Goal: Check status

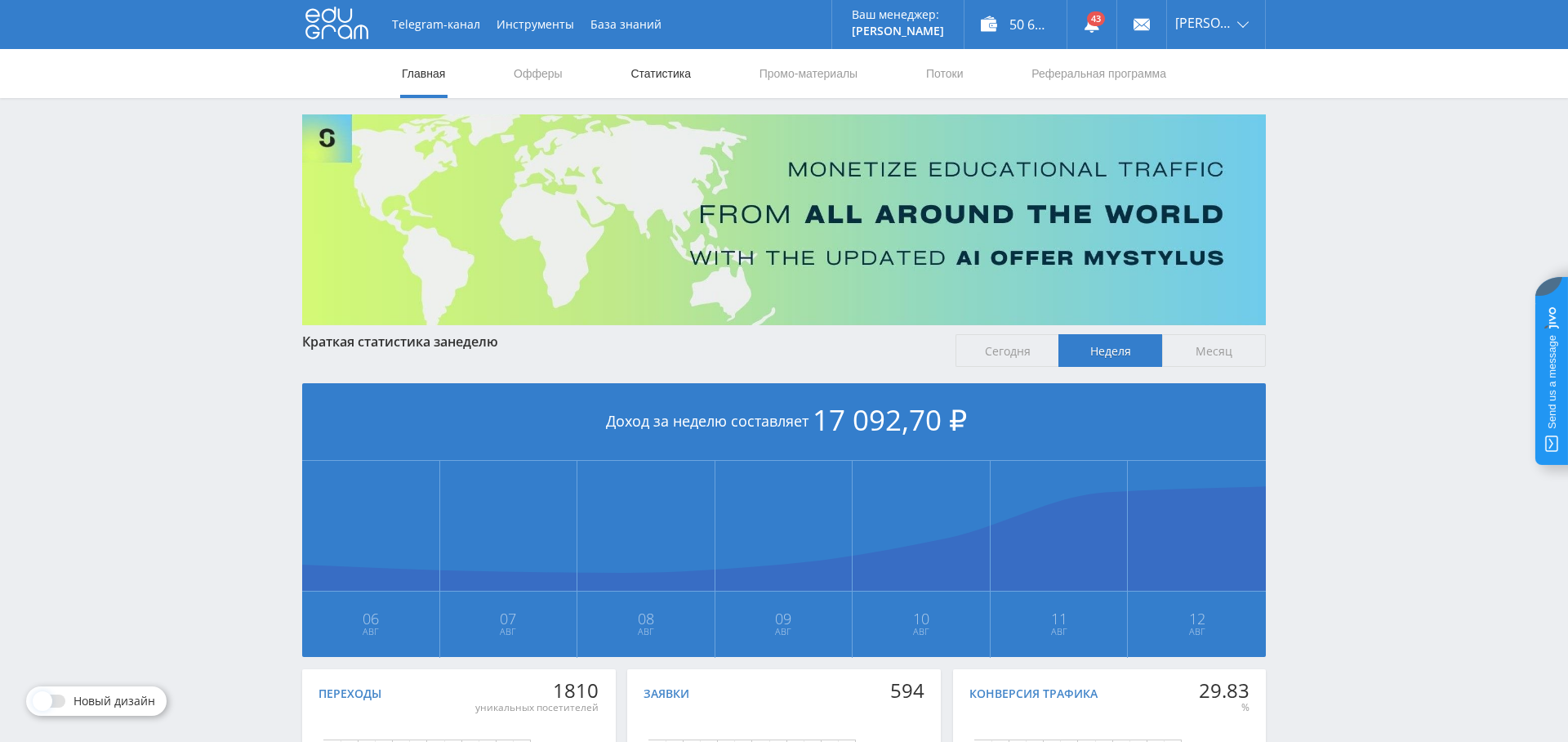
click at [672, 69] on link "Статистика" at bounding box center [661, 73] width 64 height 49
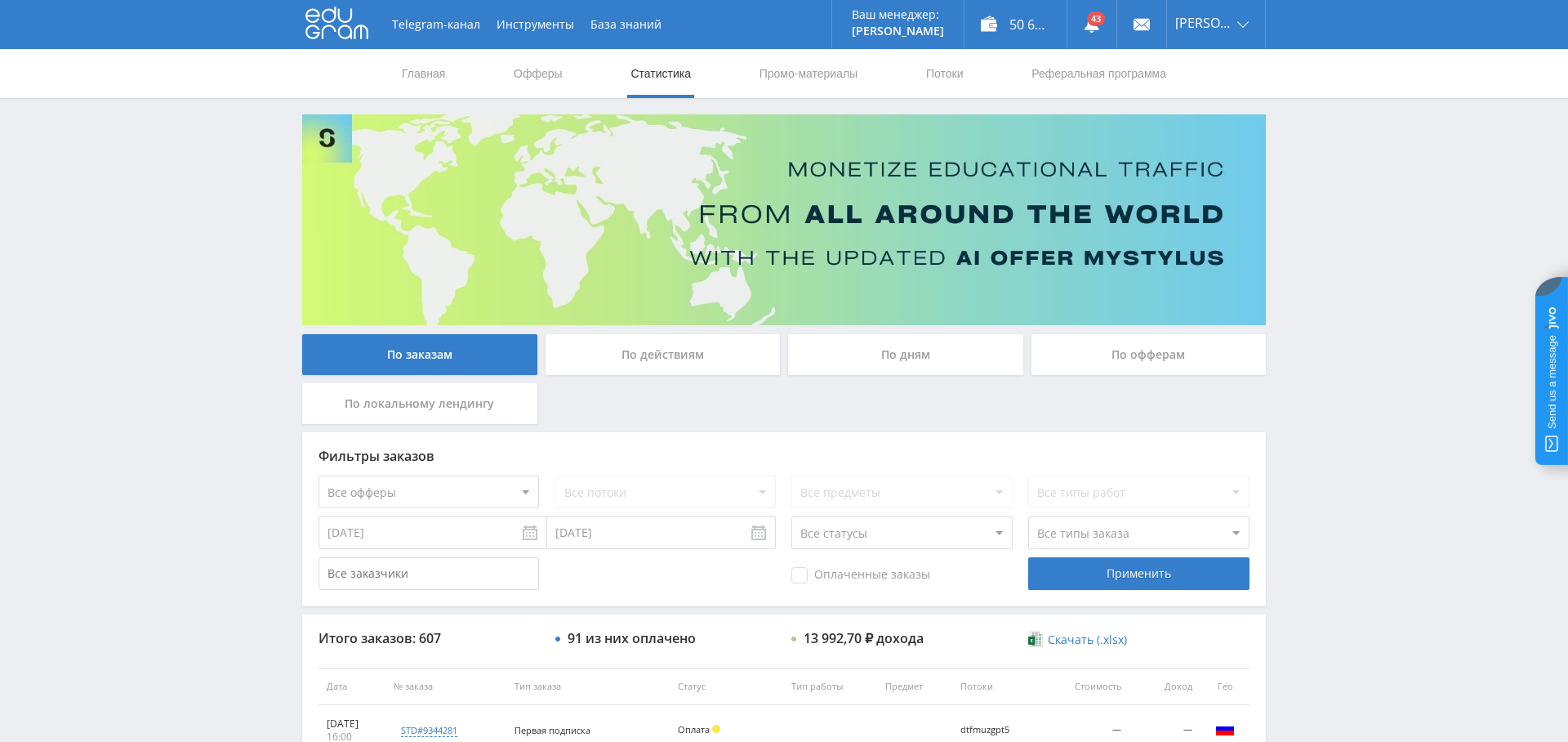
click at [897, 361] on div "По дням" at bounding box center [906, 354] width 235 height 41
click at [0, 0] on input "По дням" at bounding box center [0, 0] width 0 height 0
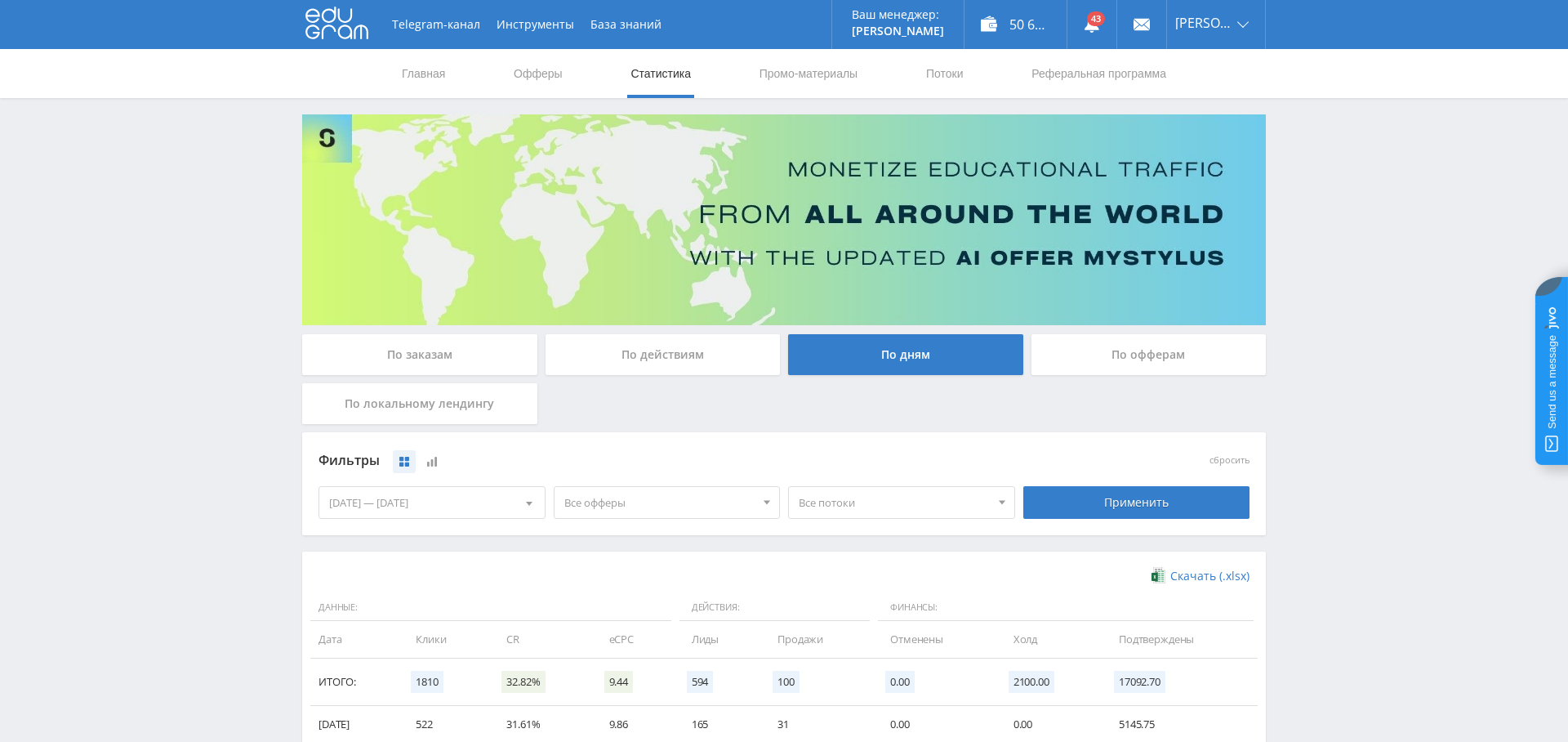
drag, startPoint x: 650, startPoint y: 501, endPoint x: 627, endPoint y: 574, distance: 76.5
click at [650, 501] on span "Все офферы" at bounding box center [660, 502] width 191 height 31
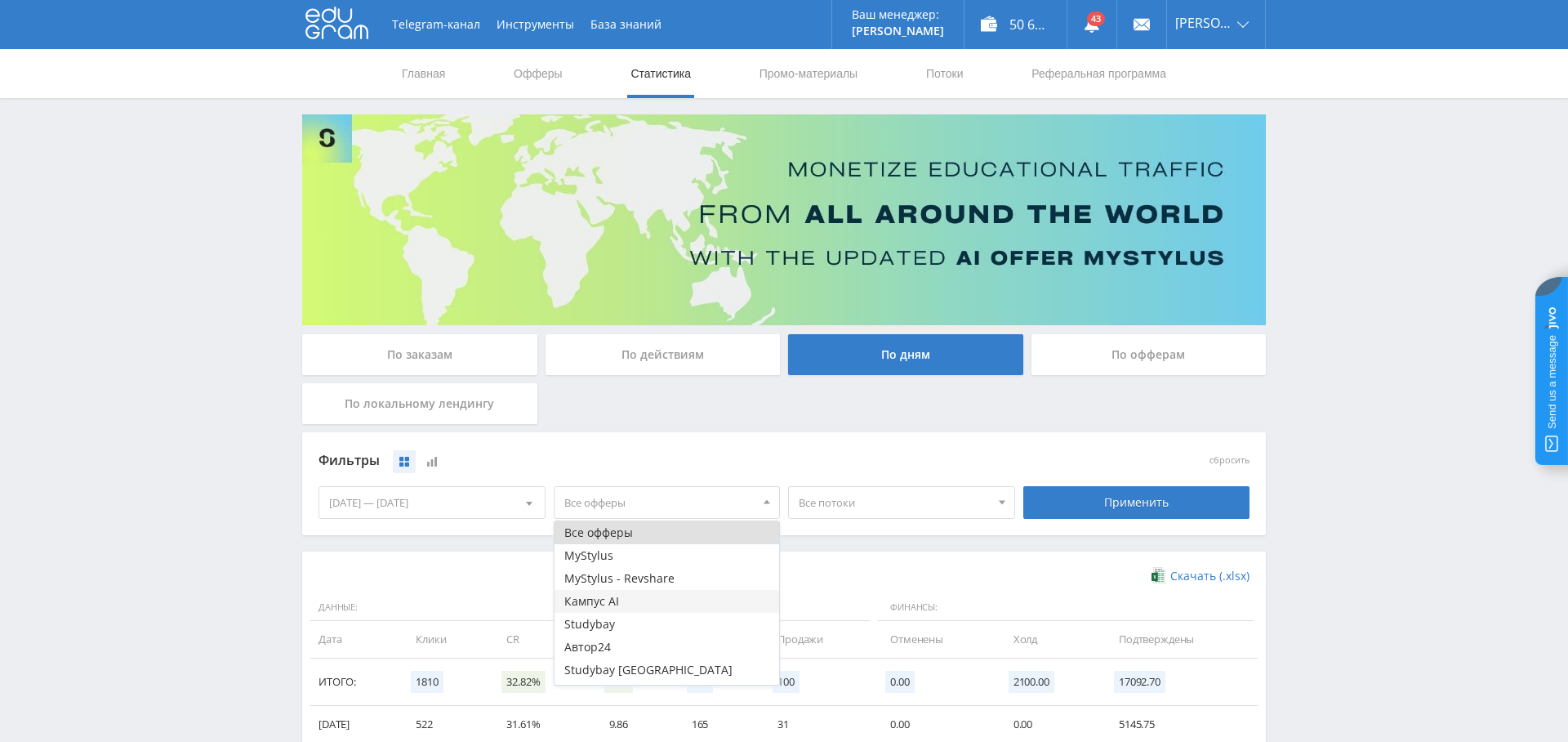
scroll to position [20, 0]
click at [640, 677] on button "Study AI (RevShare)" at bounding box center [668, 673] width 225 height 23
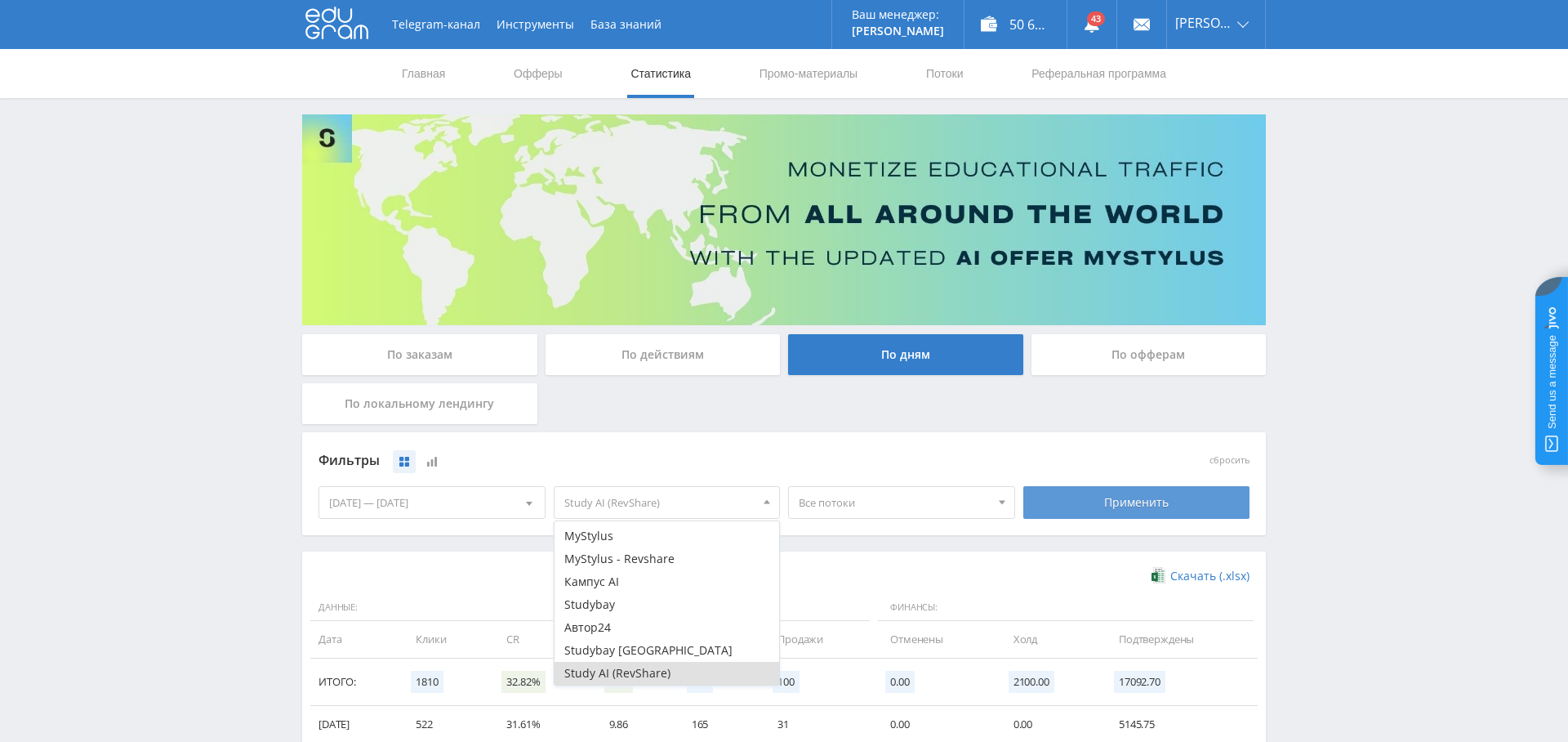
click at [1140, 495] on div "Применить" at bounding box center [1137, 502] width 227 height 32
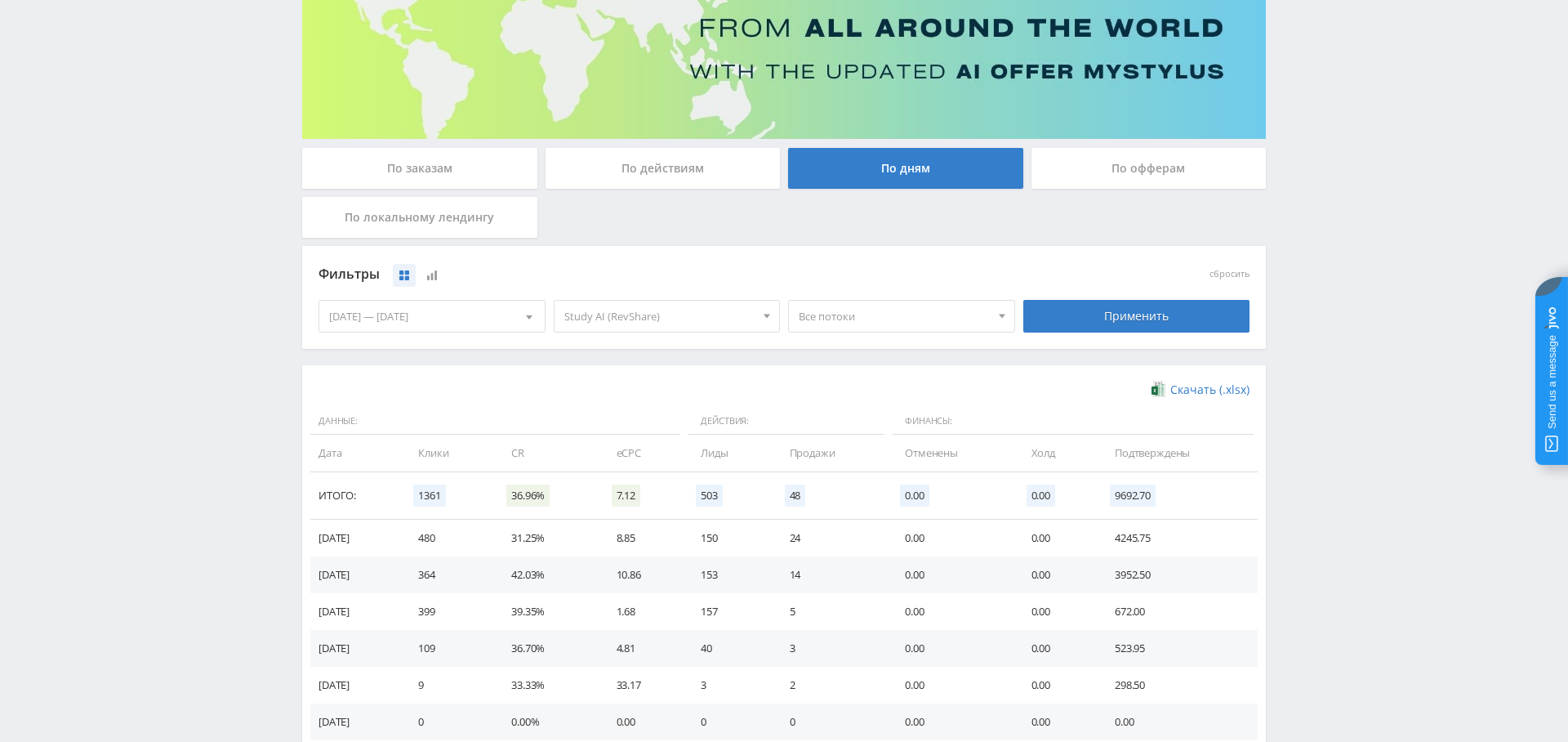
scroll to position [326, 0]
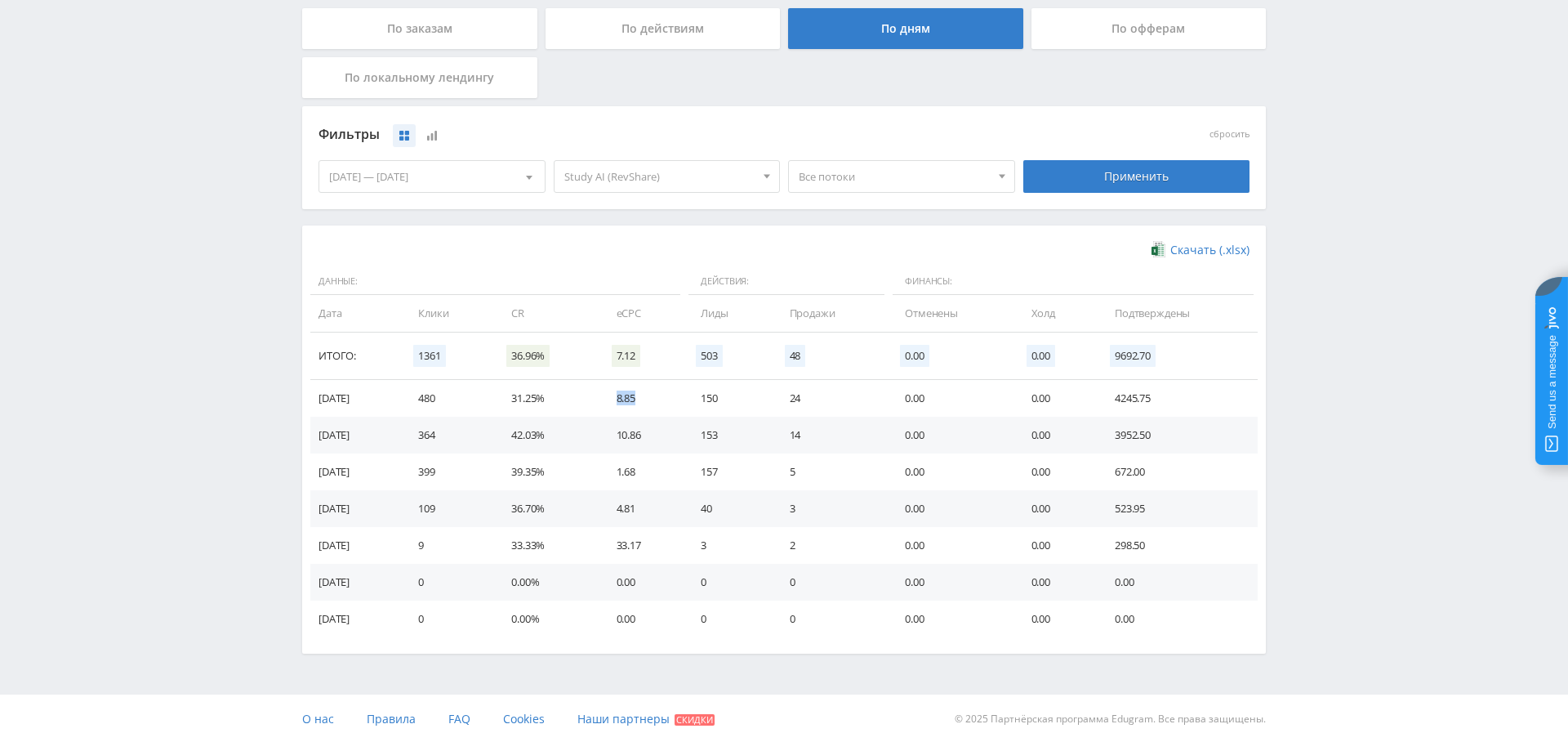
drag, startPoint x: 636, startPoint y: 398, endPoint x: 671, endPoint y: 400, distance: 35.1
click at [674, 398] on td "8.85" at bounding box center [643, 398] width 85 height 37
drag, startPoint x: 460, startPoint y: 401, endPoint x: 937, endPoint y: 393, distance: 477.1
click at [937, 393] on tr "[DATE] 480 31.25% 8.85 150 24 0.00 0.00 4245.75" at bounding box center [784, 398] width 948 height 37
click at [615, 471] on td "1.68" at bounding box center [643, 472] width 85 height 37
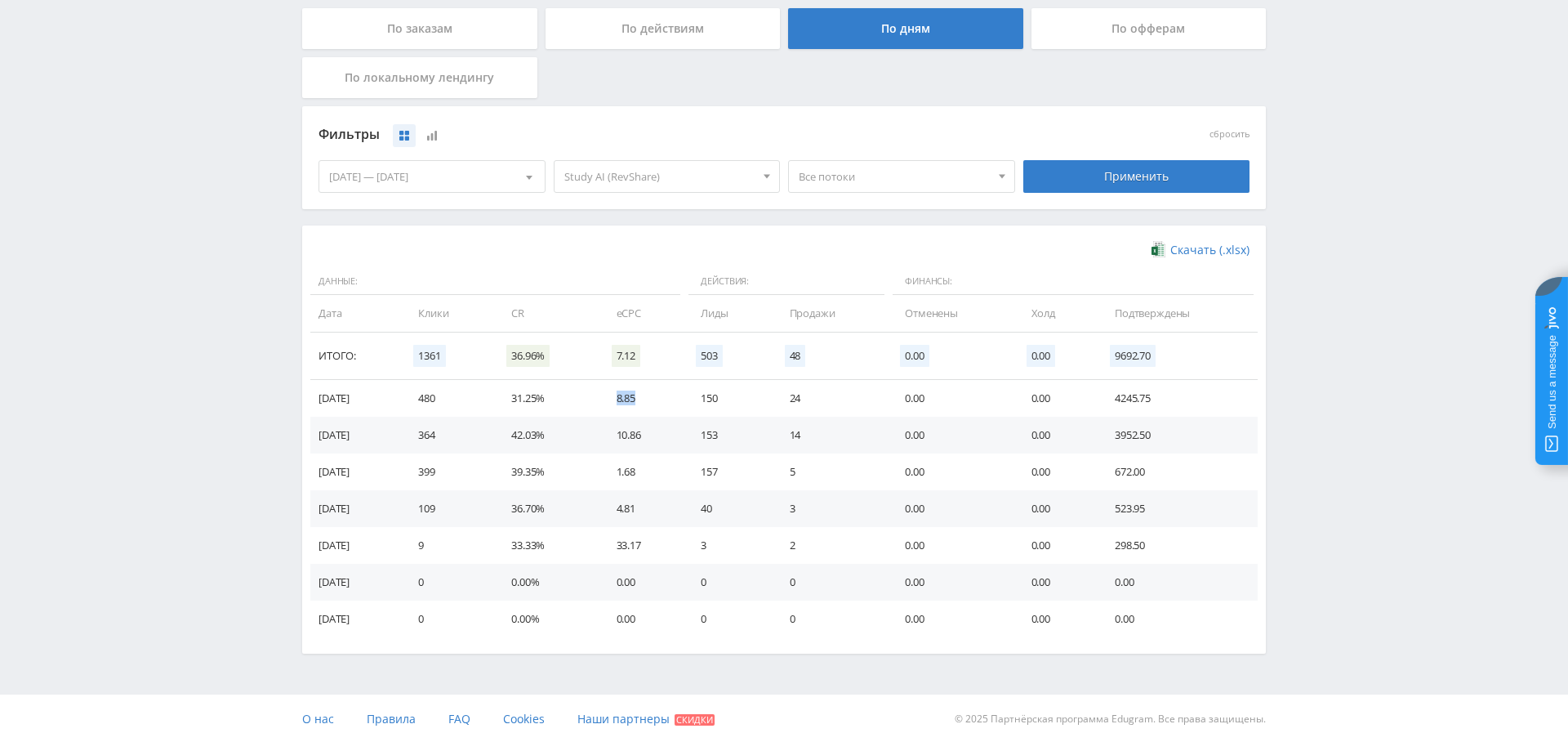
drag, startPoint x: 634, startPoint y: 399, endPoint x: 673, endPoint y: 398, distance: 39.0
click at [673, 398] on td "8.85" at bounding box center [643, 398] width 85 height 37
drag, startPoint x: 524, startPoint y: 398, endPoint x: 573, endPoint y: 395, distance: 49.1
click at [573, 395] on td "31.25%" at bounding box center [547, 398] width 105 height 37
drag, startPoint x: 644, startPoint y: 398, endPoint x: 669, endPoint y: 409, distance: 27.3
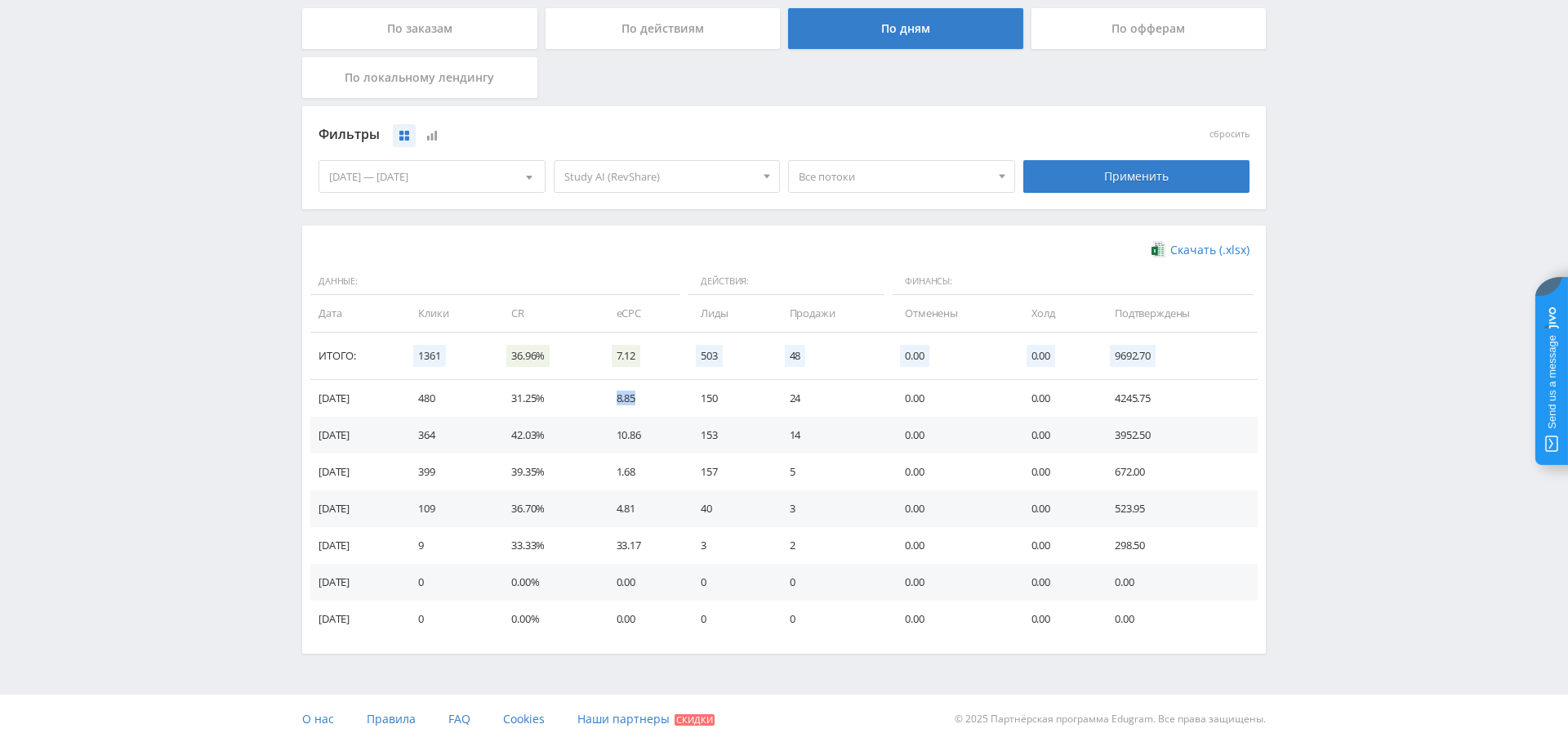
click at [674, 398] on td "8.85" at bounding box center [643, 398] width 85 height 37
drag, startPoint x: 721, startPoint y: 438, endPoint x: 744, endPoint y: 435, distance: 23.2
click at [745, 435] on td "153" at bounding box center [729, 435] width 88 height 37
drag, startPoint x: 438, startPoint y: 437, endPoint x: 476, endPoint y: 433, distance: 38.2
click at [476, 433] on td "364" at bounding box center [448, 435] width 93 height 37
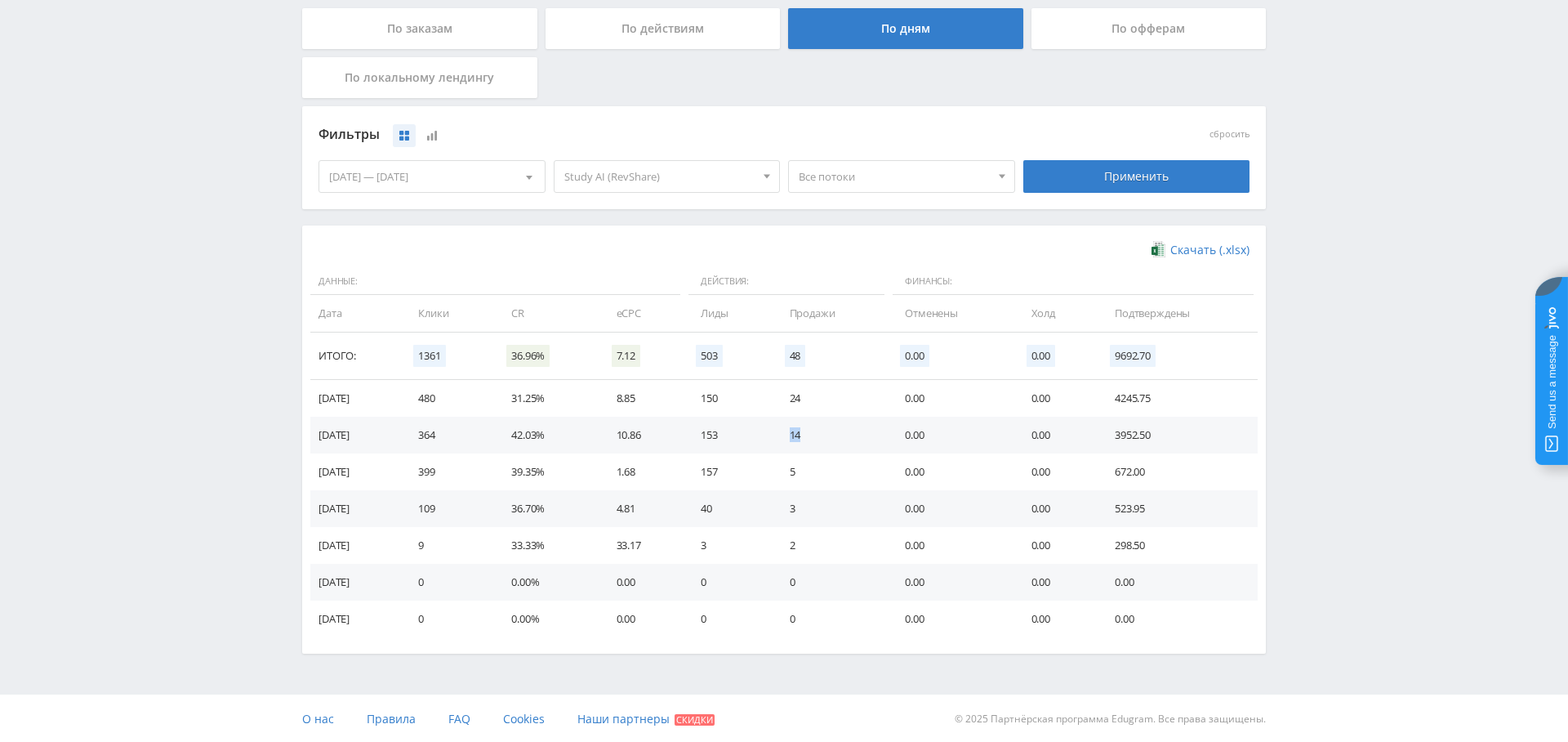
drag, startPoint x: 804, startPoint y: 433, endPoint x: 819, endPoint y: 433, distance: 15.0
click at [819, 433] on tr "[DATE] 364 42.03% 10.86 153 14 0.00 0.00 3952.50" at bounding box center [784, 435] width 948 height 37
drag, startPoint x: 447, startPoint y: 399, endPoint x: 503, endPoint y: 409, distance: 56.9
click at [464, 401] on td "480" at bounding box center [448, 398] width 93 height 37
drag, startPoint x: 800, startPoint y: 392, endPoint x: 834, endPoint y: 400, distance: 34.9
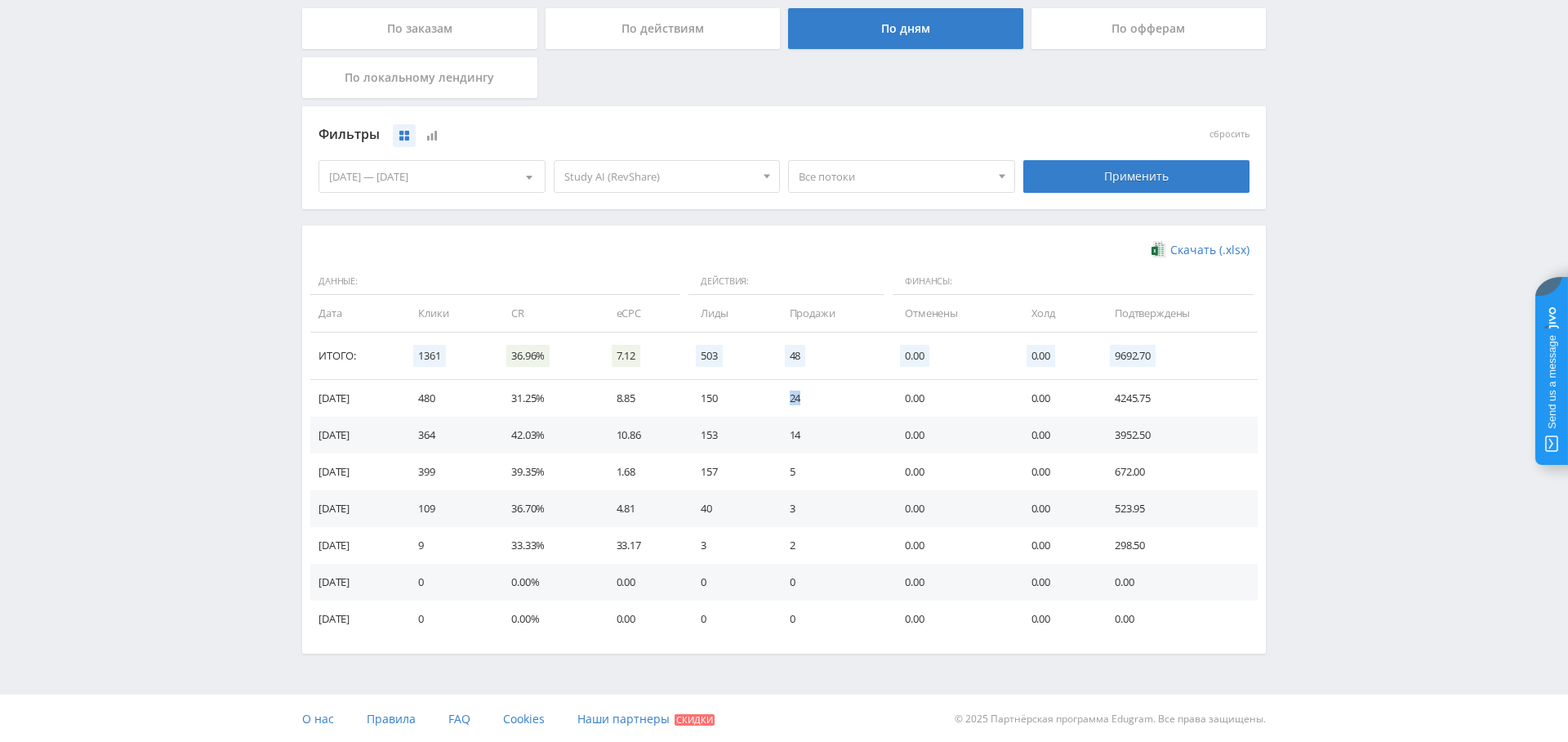
click at [838, 396] on td "24" at bounding box center [831, 398] width 115 height 37
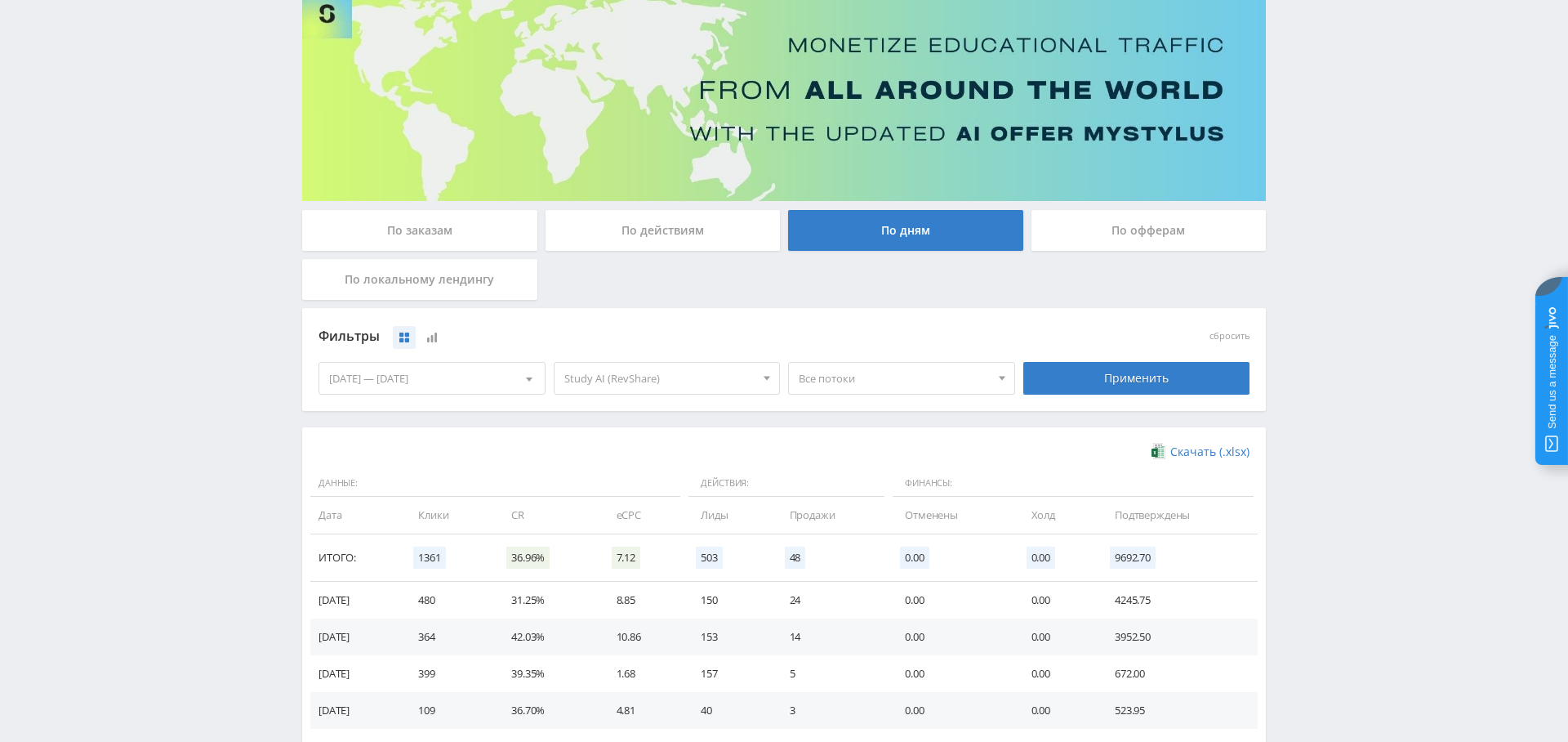
click at [412, 235] on div "По заказам" at bounding box center [419, 230] width 235 height 41
click at [0, 0] on input "По заказам" at bounding box center [0, 0] width 0 height 0
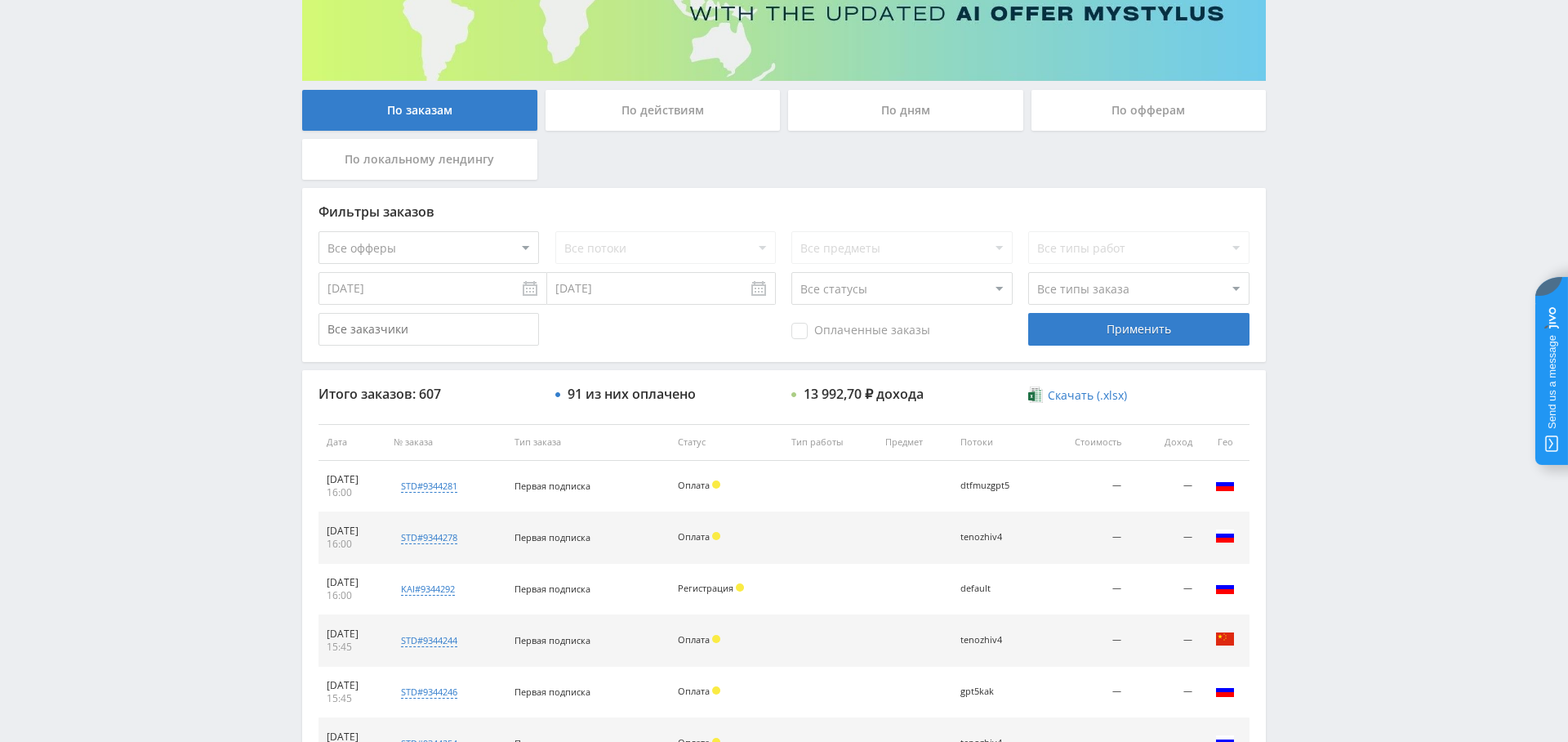
scroll to position [253, 0]
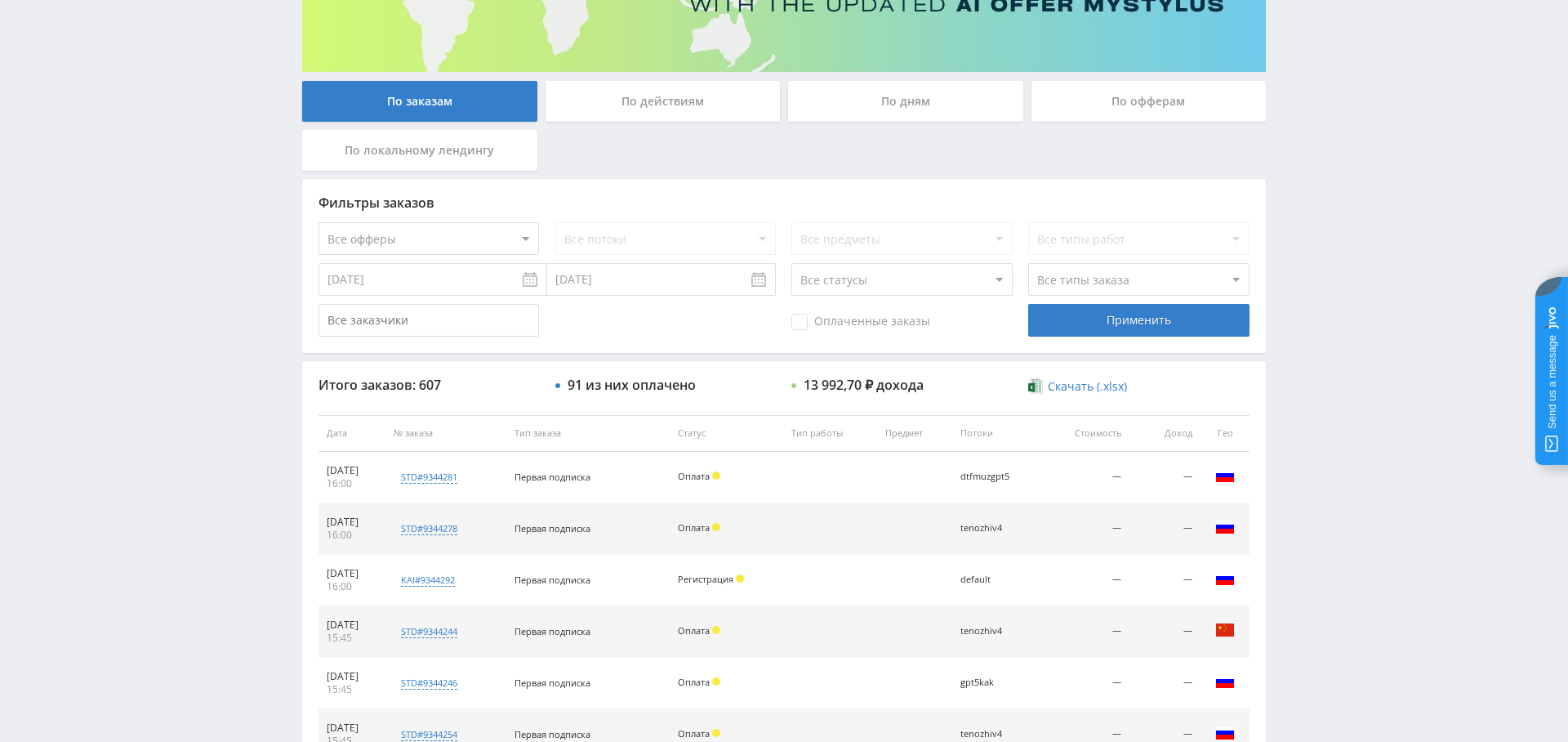
click at [481, 287] on input "[DATE]" at bounding box center [433, 279] width 229 height 32
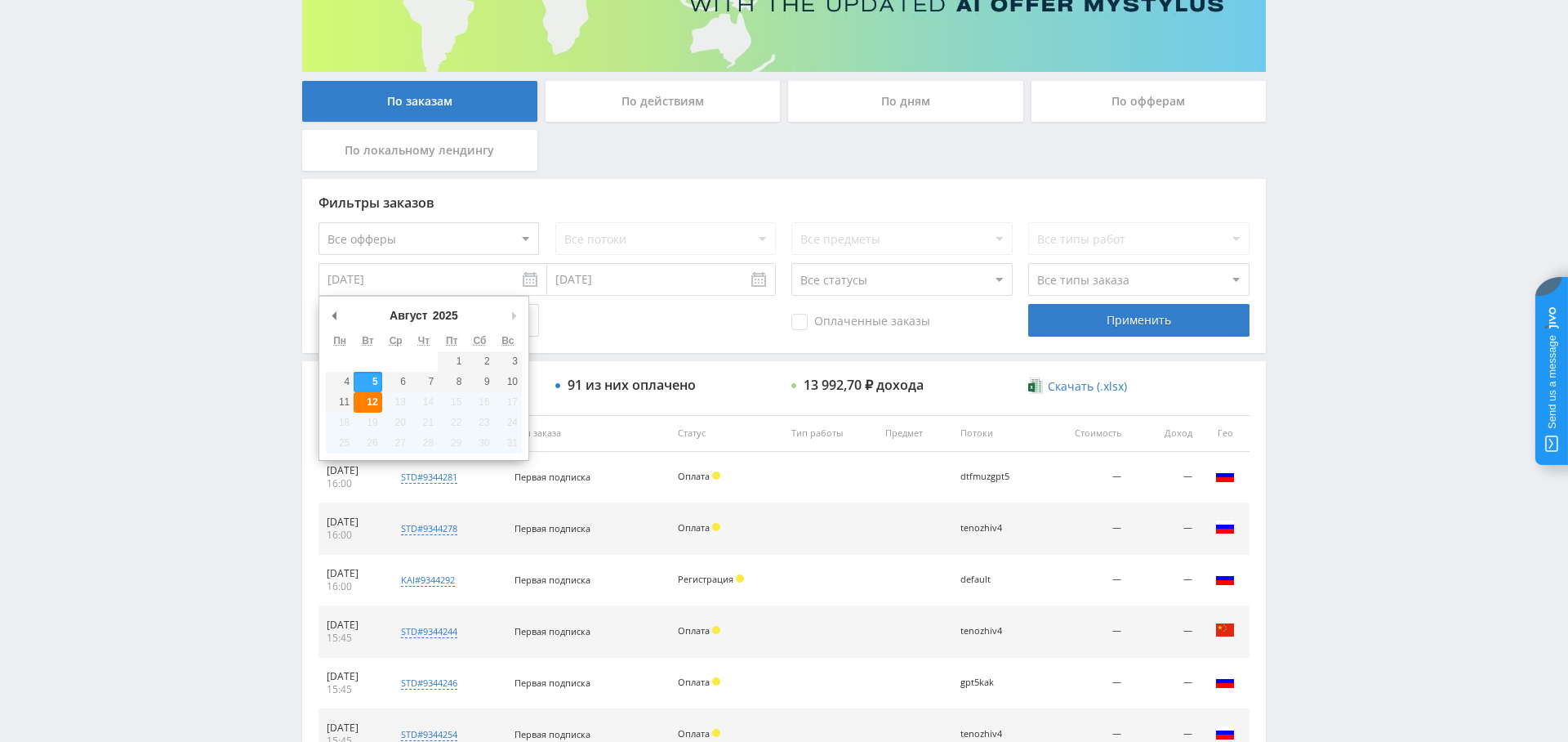
type input "[DATE]"
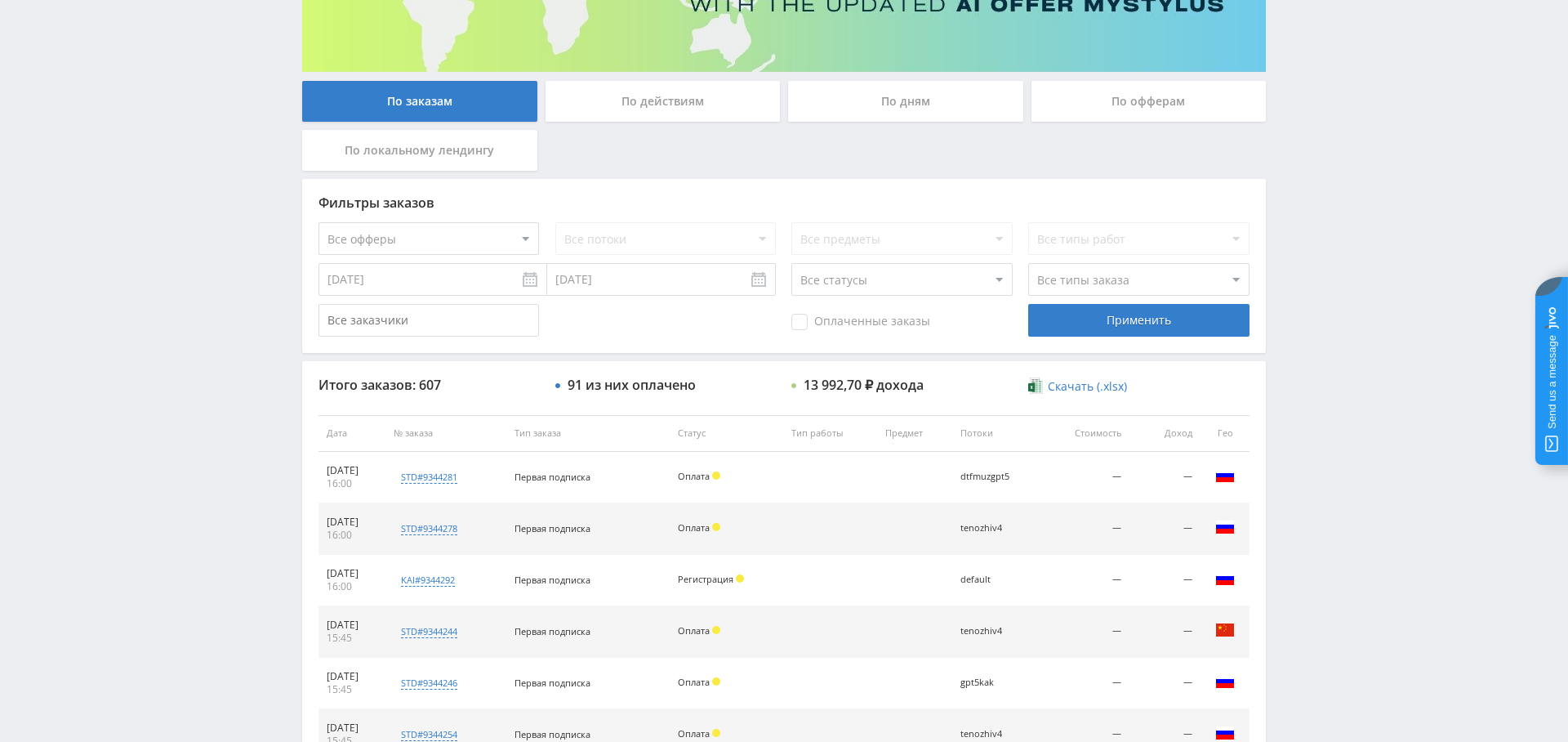
click at [819, 322] on span "Оплаченные заказы" at bounding box center [861, 322] width 139 height 16
click at [0, 0] on input "Оплаченные заказы" at bounding box center [0, 0] width 0 height 0
click at [1068, 283] on select "Все типы заказа [PERSON_NAME] Новый заказ" at bounding box center [1138, 279] width 221 height 32
select select "2"
click at [1028, 263] on select "Все типы заказа [PERSON_NAME] Новый заказ" at bounding box center [1138, 279] width 221 height 32
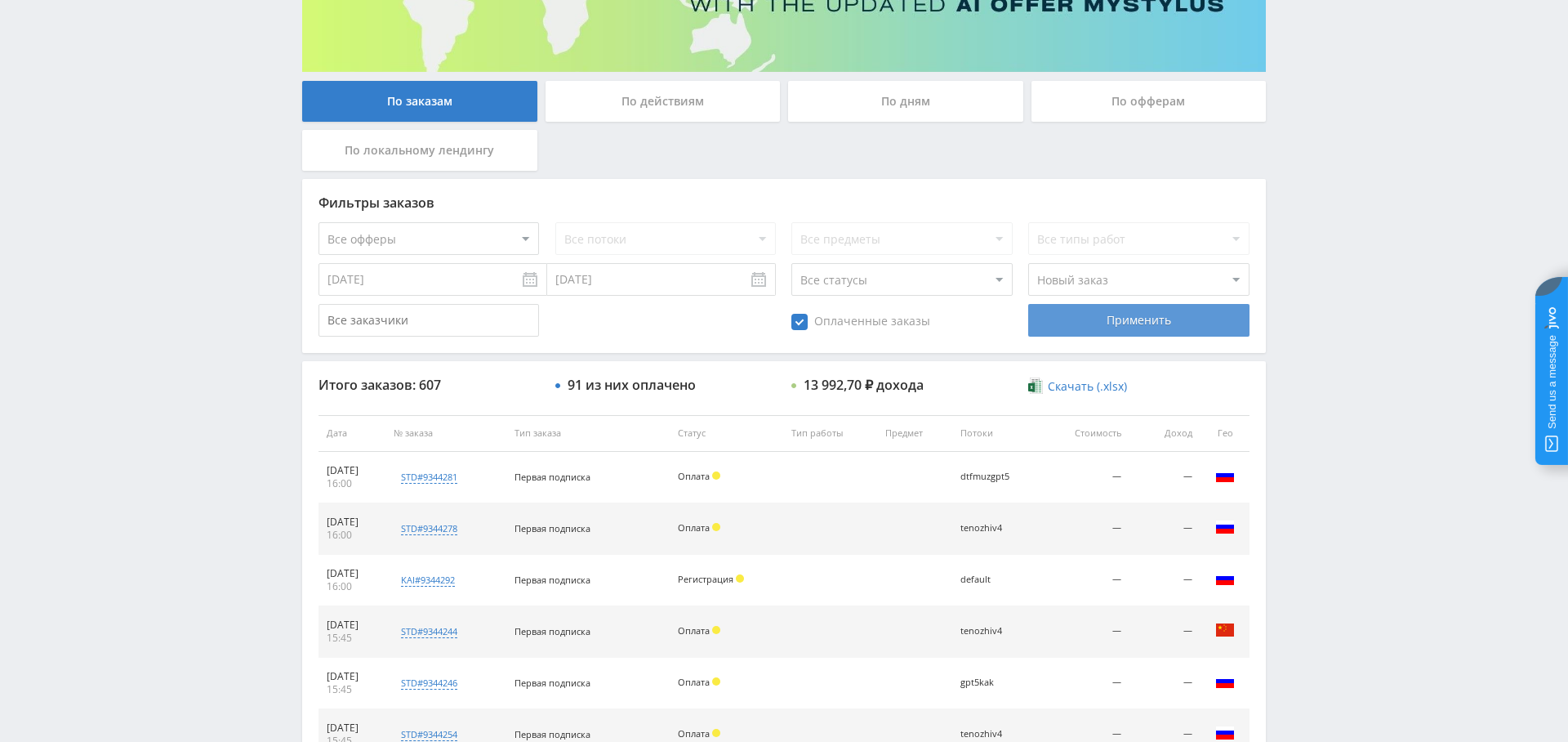
click at [1148, 328] on div "Применить" at bounding box center [1138, 320] width 221 height 32
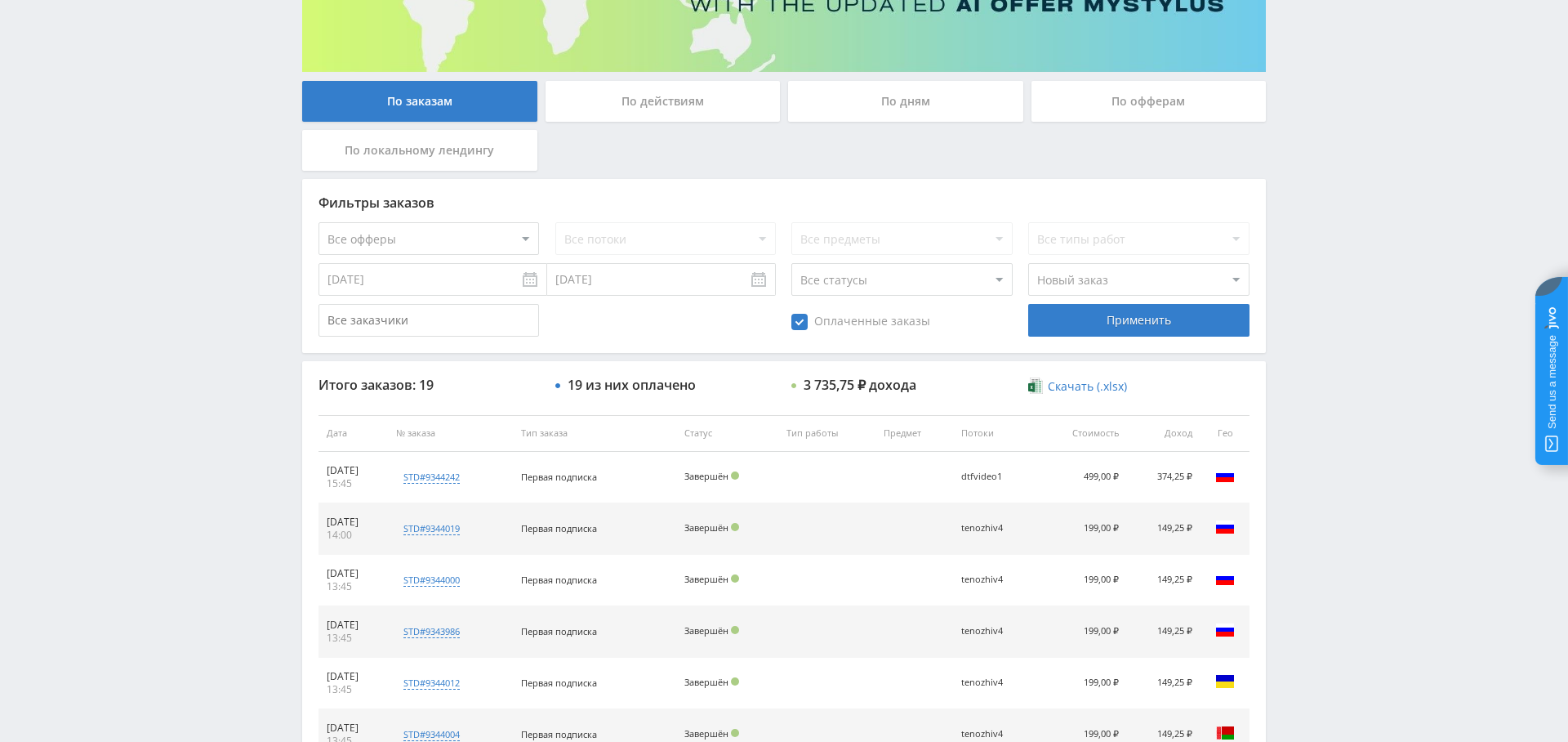
click at [920, 113] on div "По дням" at bounding box center [906, 101] width 235 height 41
click at [0, 0] on input "По дням" at bounding box center [0, 0] width 0 height 0
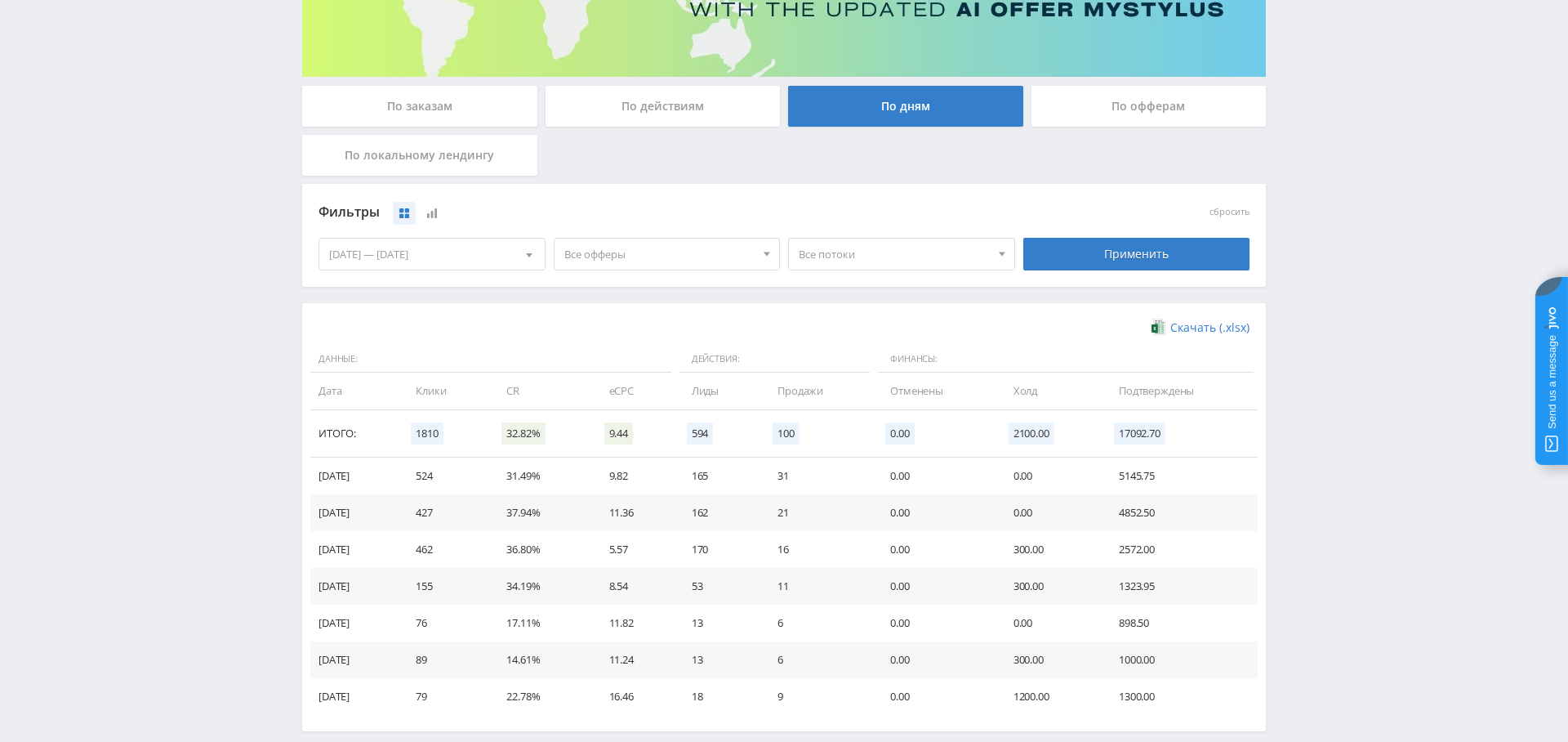
scroll to position [250, 0]
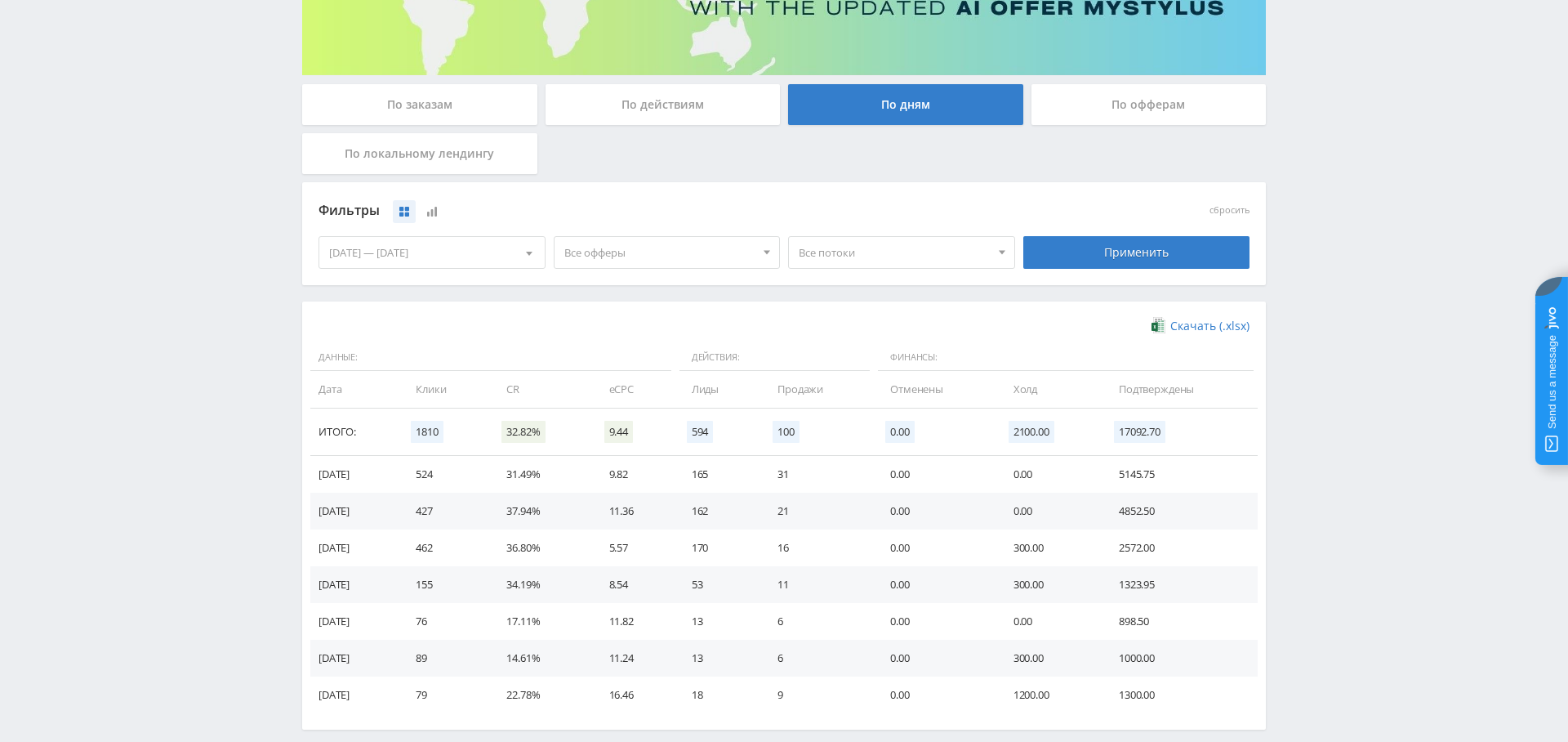
click at [618, 251] on span "Все офферы" at bounding box center [660, 252] width 191 height 31
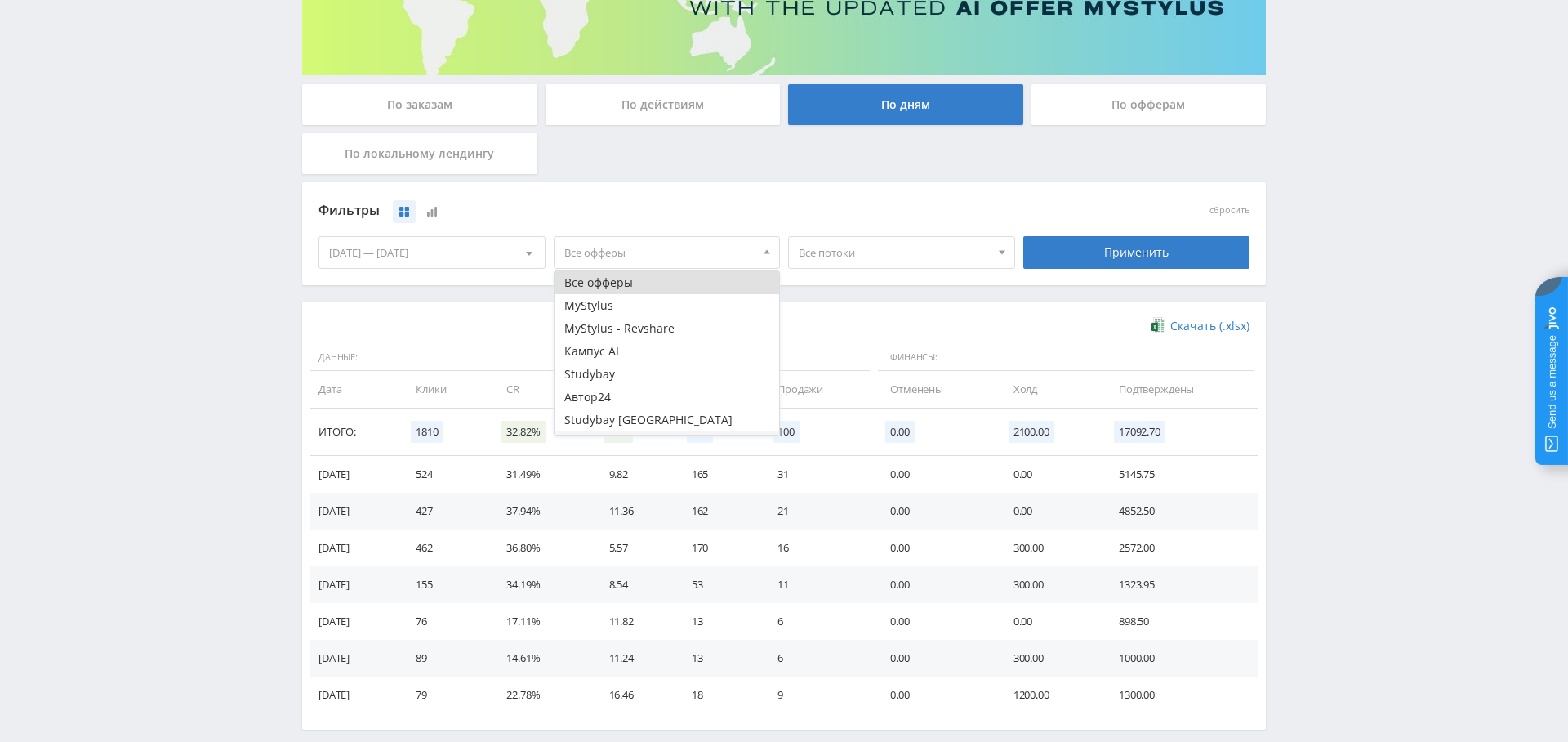
scroll to position [20, 0]
drag, startPoint x: 634, startPoint y: 419, endPoint x: 669, endPoint y: 415, distance: 35.2
click at [634, 419] on button "Study AI (RevShare)" at bounding box center [668, 423] width 225 height 23
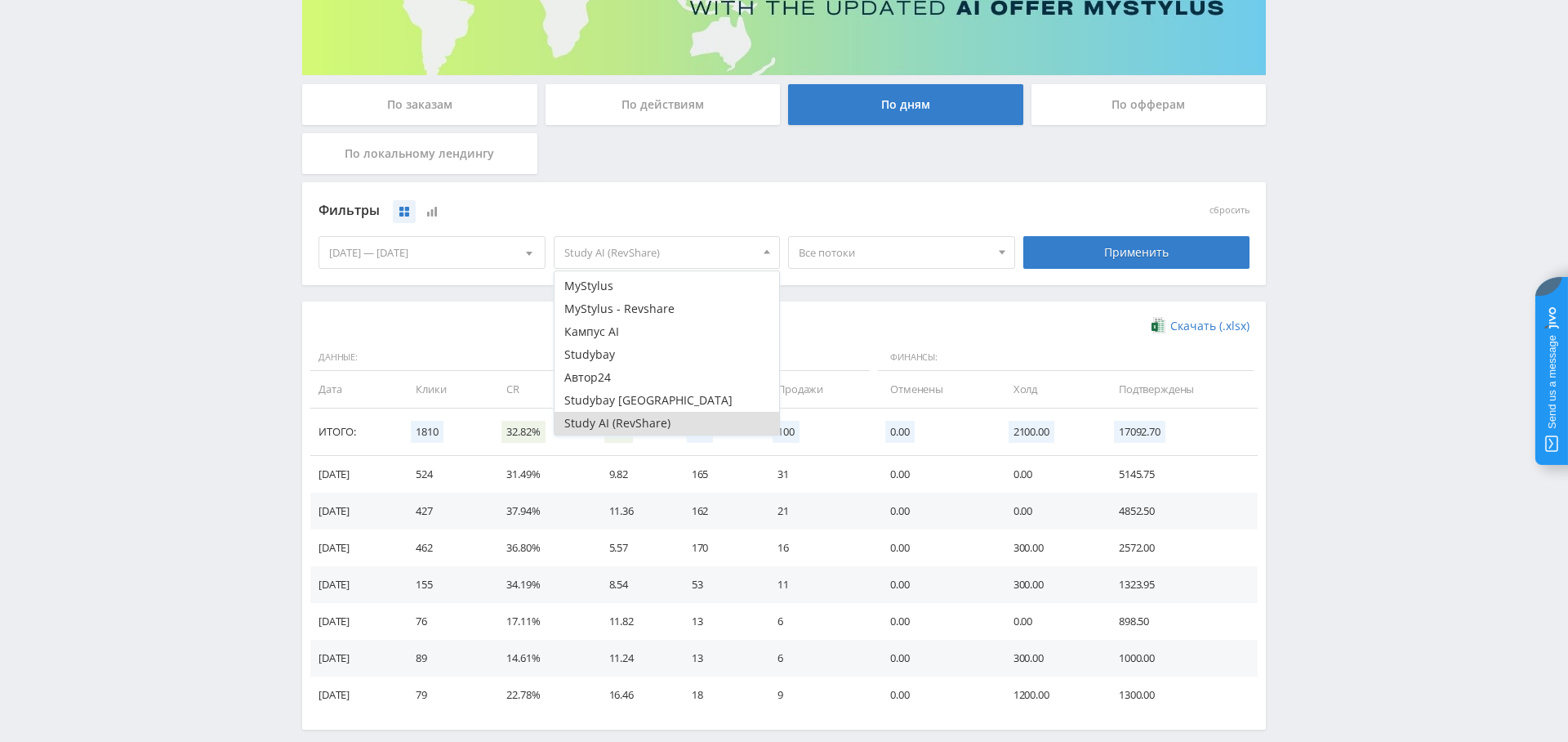
click at [1119, 245] on div "Применить" at bounding box center [1137, 252] width 227 height 32
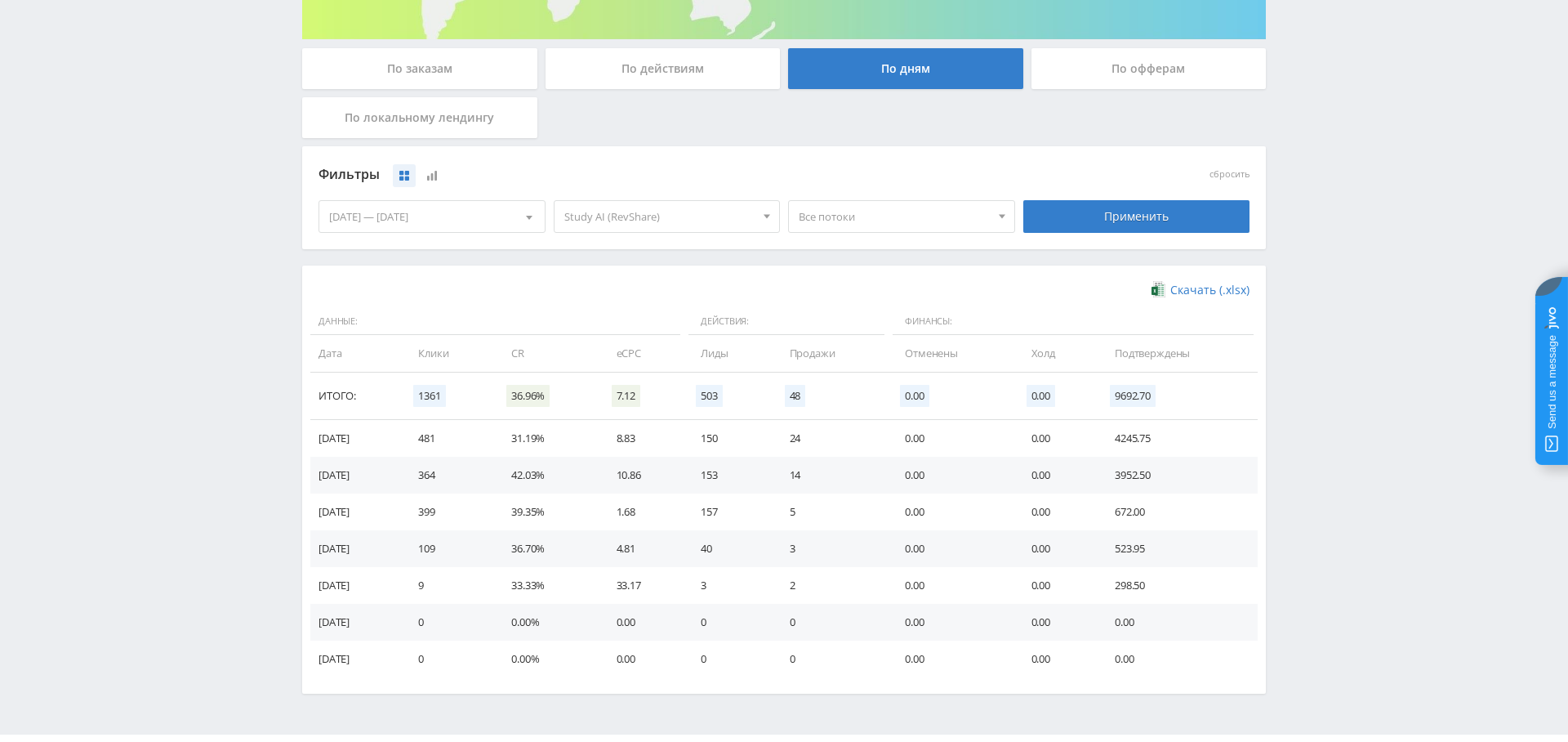
scroll to position [289, 0]
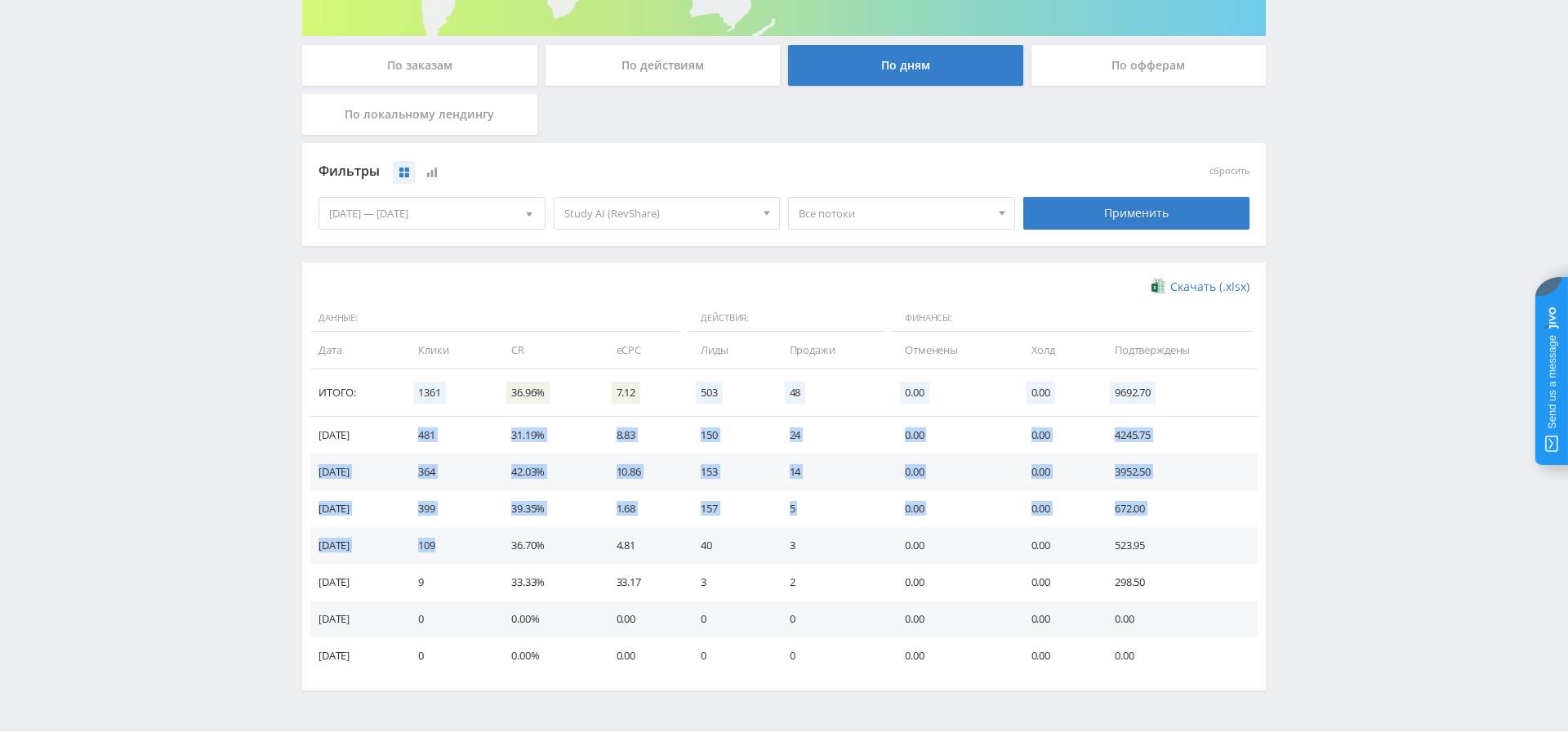
drag, startPoint x: 460, startPoint y: 548, endPoint x: 466, endPoint y: 499, distance: 49.4
click at [420, 429] on tbody "[DATE] 481 31.19% 8.83 150 24 0.00 0.00 4245.75 [DATE] 364 42.03% 10.86 153 14 …" at bounding box center [784, 545] width 948 height 258
click at [856, 448] on td "24" at bounding box center [831, 435] width 115 height 37
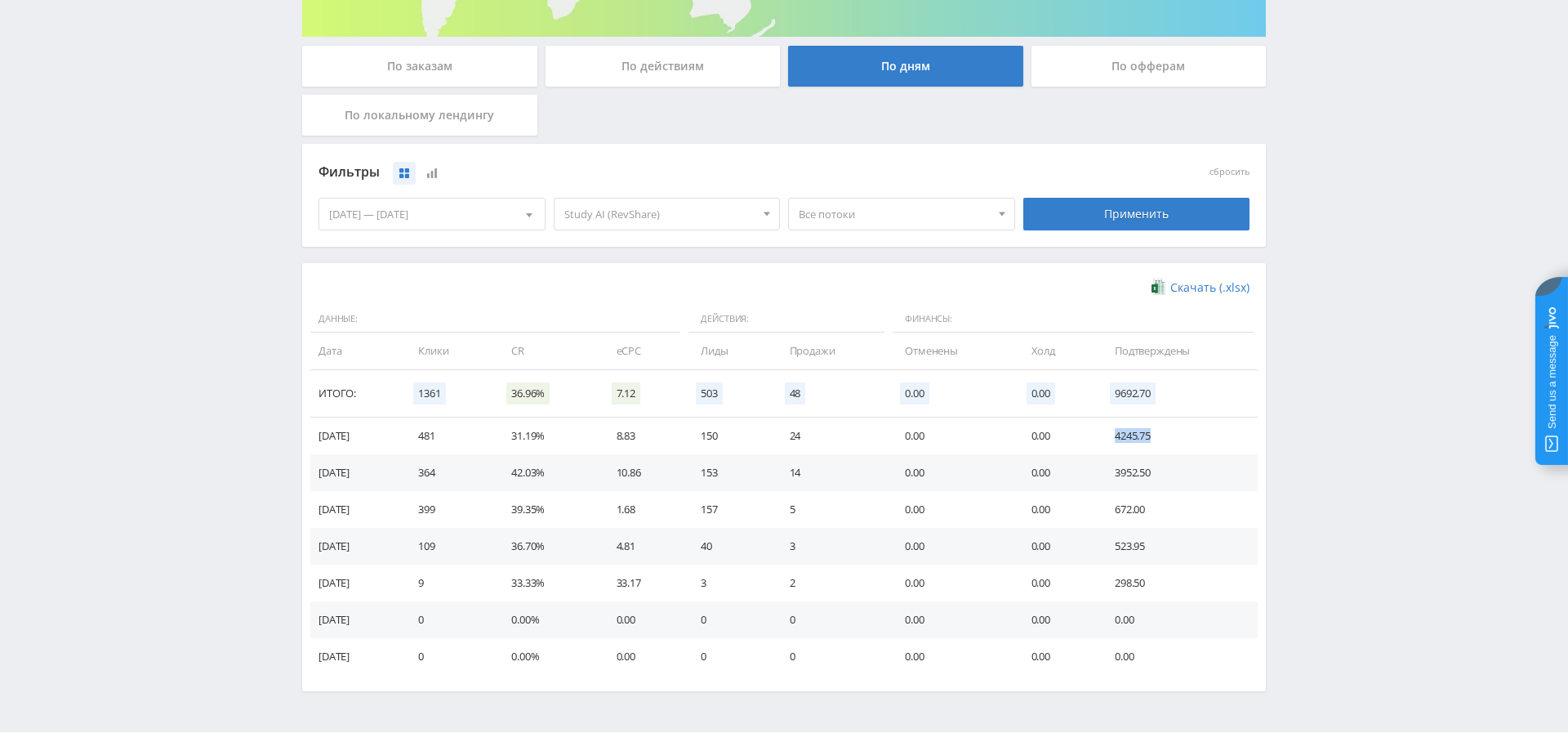
drag, startPoint x: 1139, startPoint y: 433, endPoint x: 1190, endPoint y: 436, distance: 51.1
click at [1190, 435] on td "4245.75" at bounding box center [1178, 435] width 160 height 37
drag, startPoint x: 1158, startPoint y: 472, endPoint x: 1202, endPoint y: 476, distance: 44.2
click at [1206, 471] on td "3952.50" at bounding box center [1178, 472] width 160 height 37
drag, startPoint x: 1146, startPoint y: 440, endPoint x: 1192, endPoint y: 455, distance: 48.4
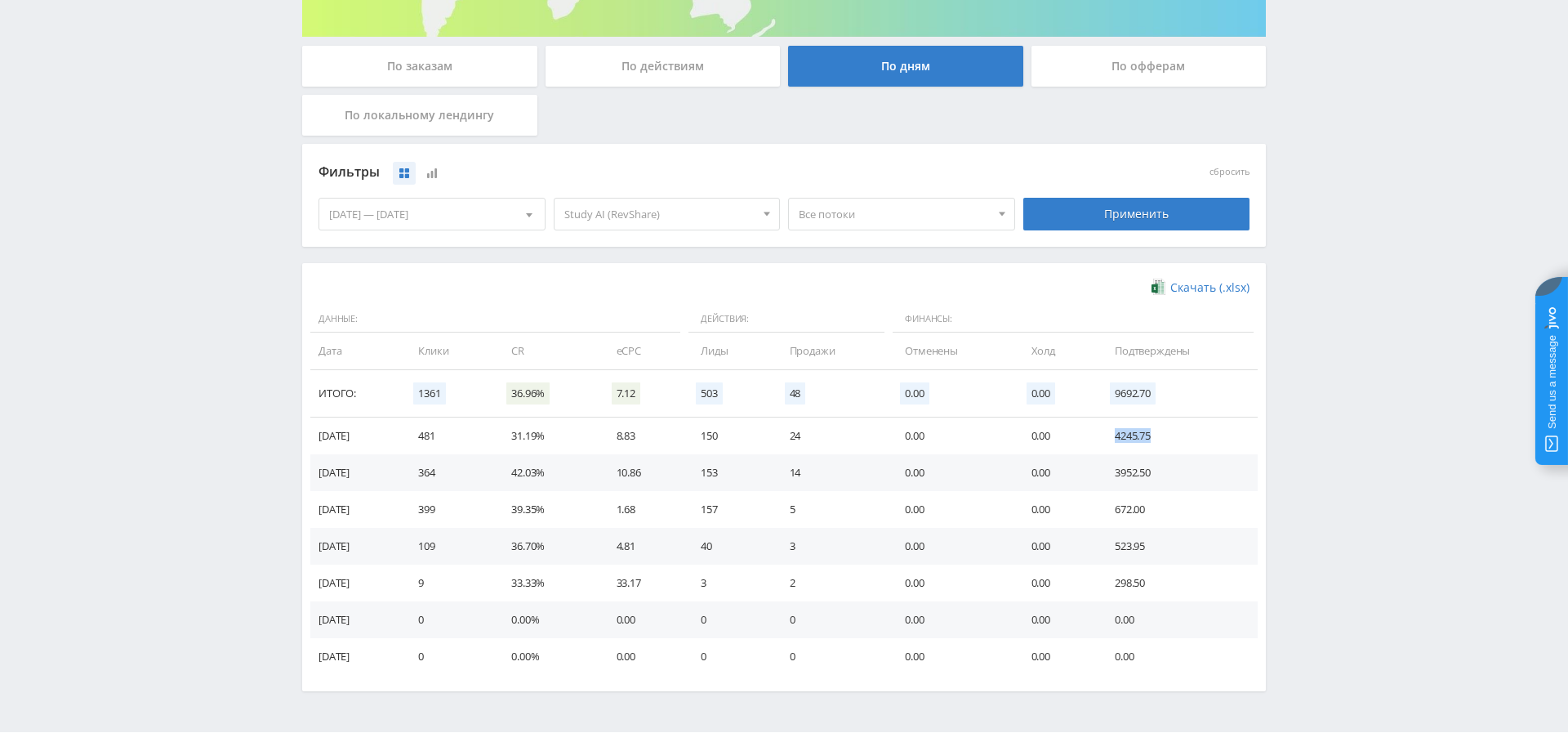
click at [1223, 443] on td "4245.75" at bounding box center [1178, 435] width 160 height 37
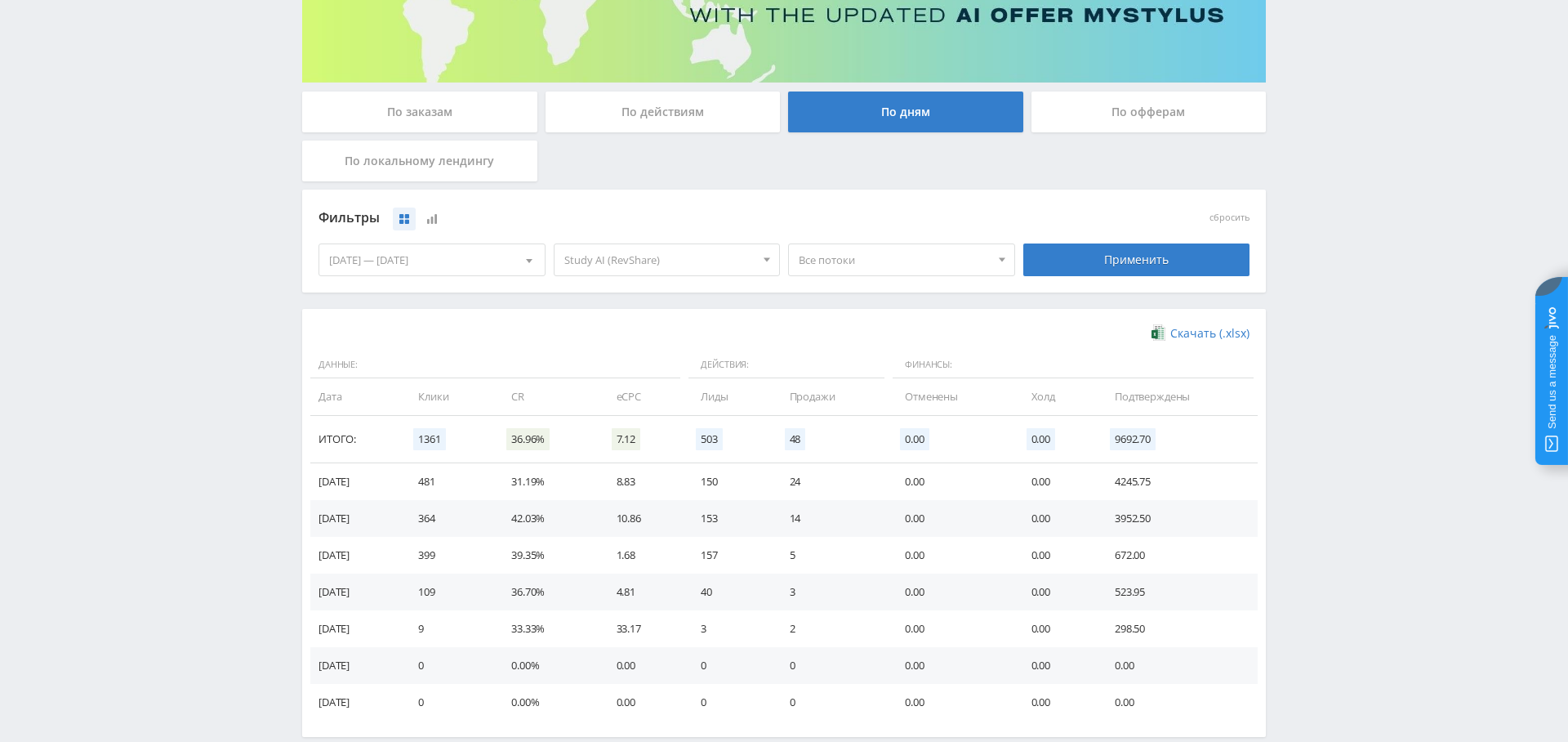
click at [716, 258] on span "Study AI (RevShare)" at bounding box center [660, 260] width 191 height 31
click at [647, 293] on button "Все офферы" at bounding box center [668, 289] width 225 height 23
click at [642, 311] on button "MyStylus" at bounding box center [668, 312] width 225 height 23
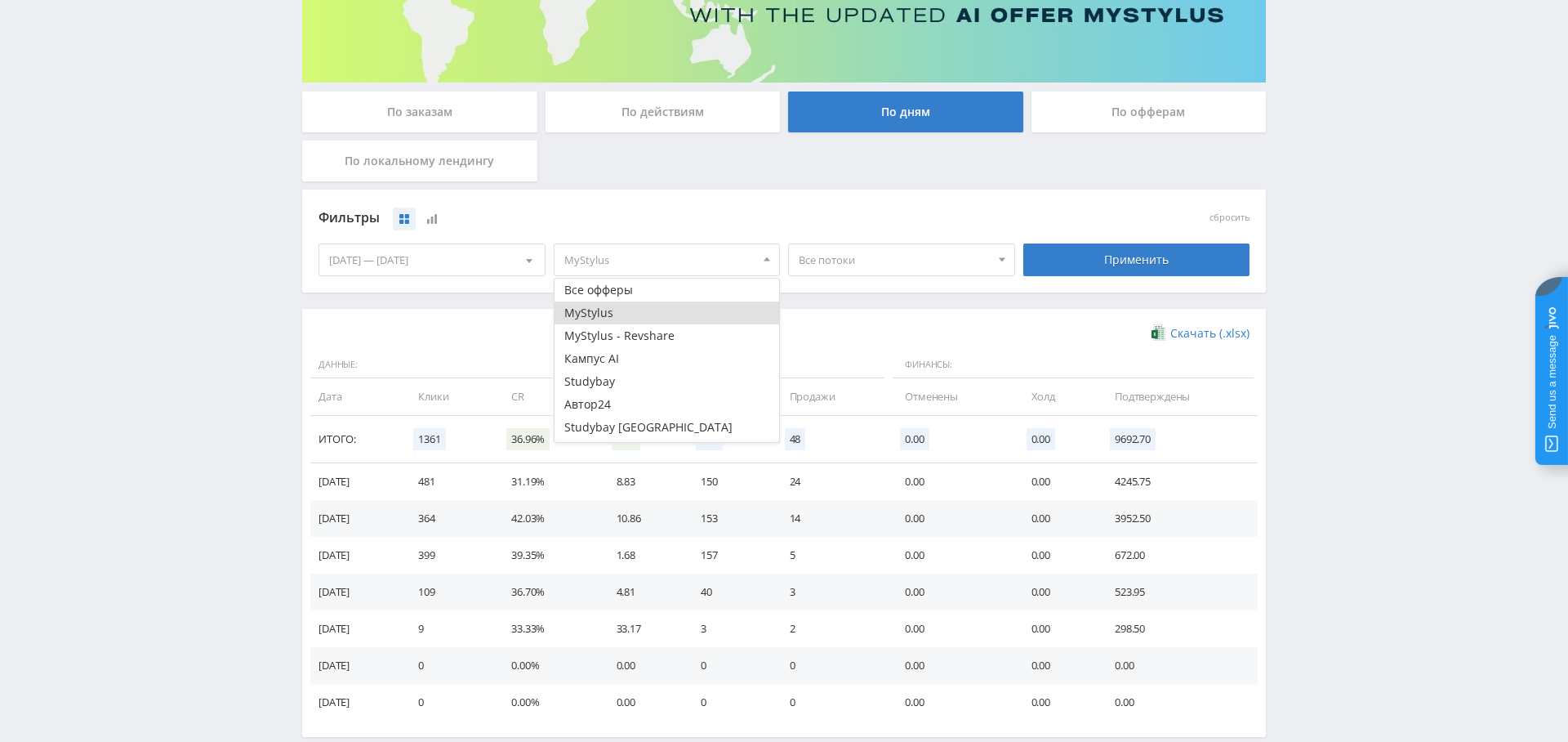
click at [1098, 261] on div "Применить" at bounding box center [1137, 260] width 227 height 32
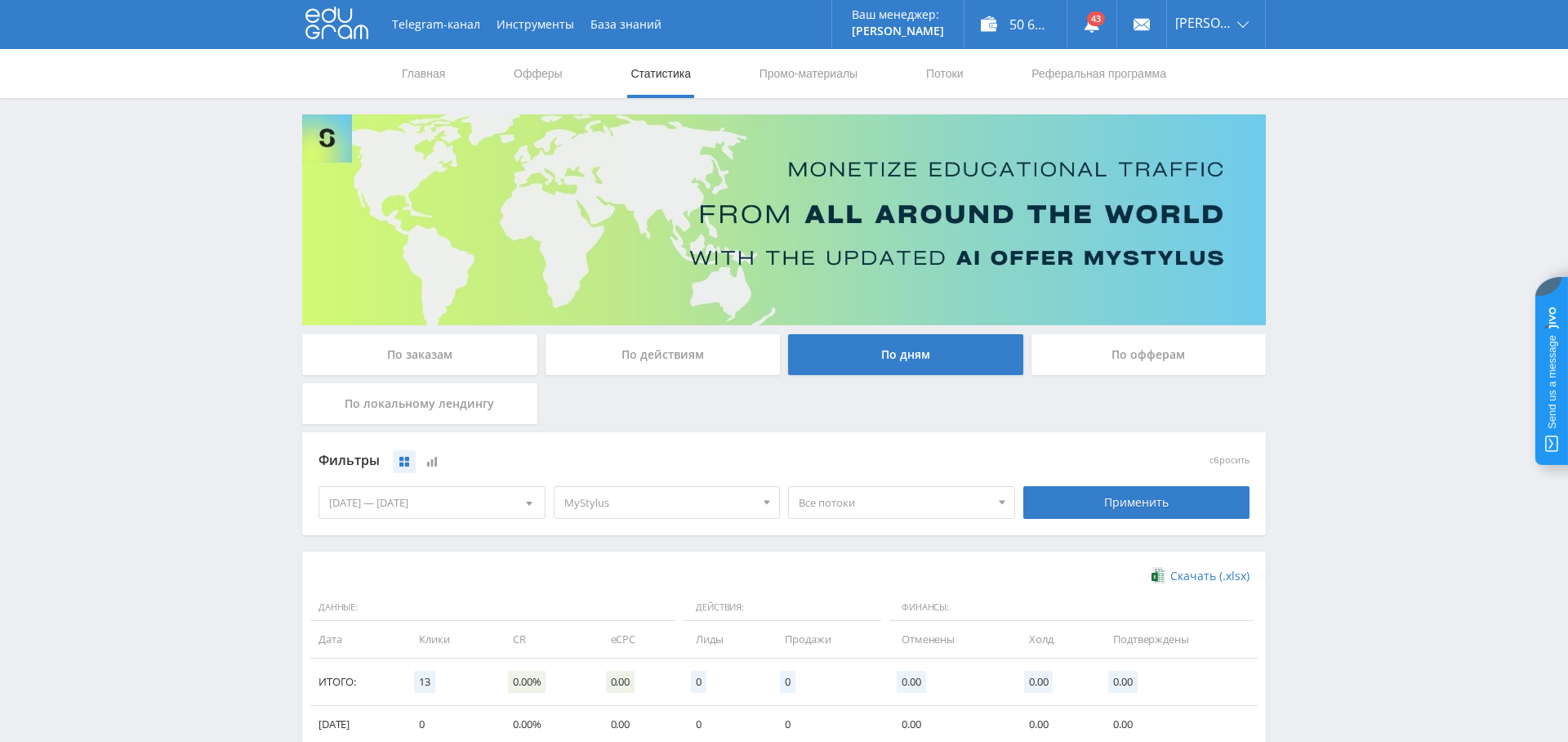
scroll to position [240, 0]
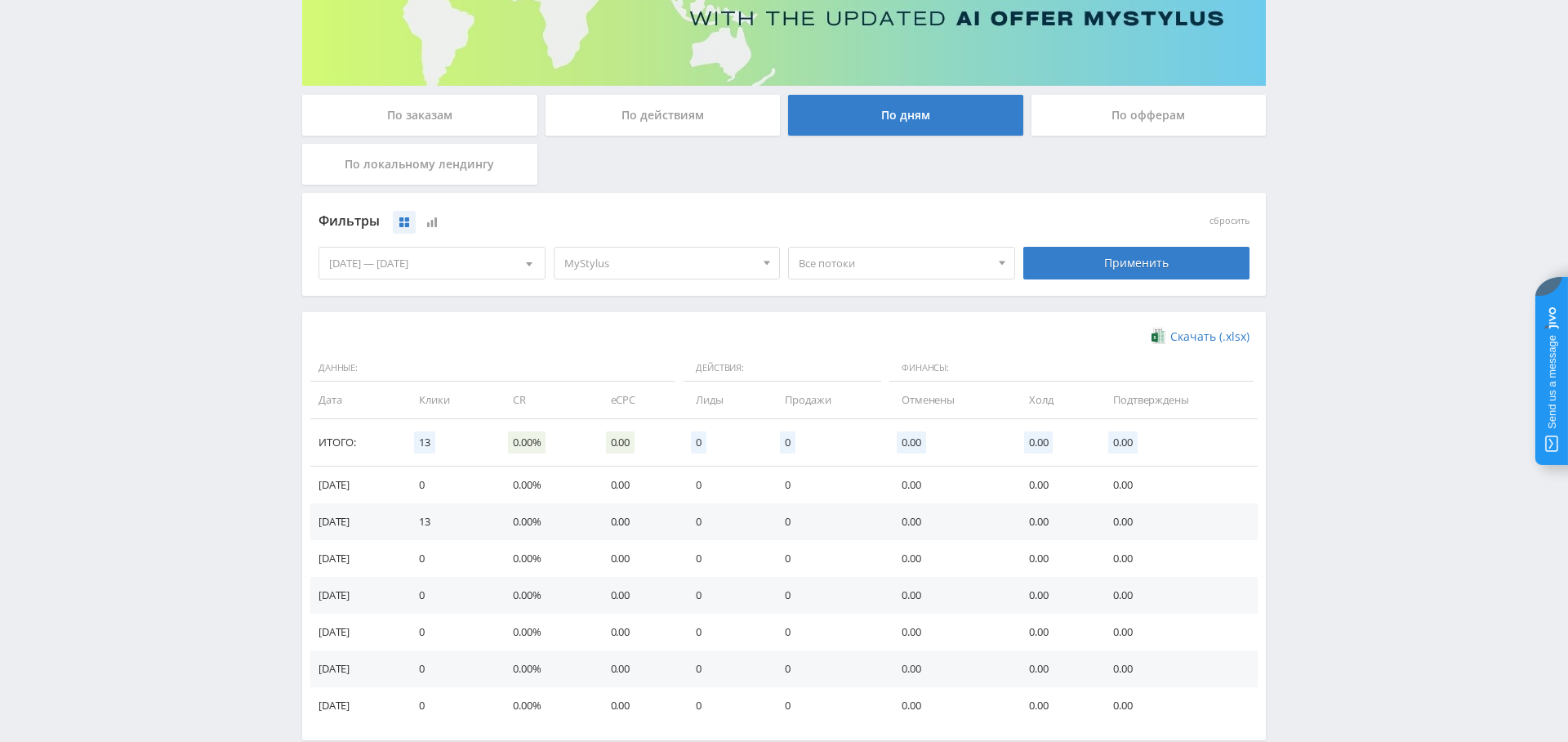
click at [695, 262] on span "MyStylus" at bounding box center [660, 263] width 191 height 31
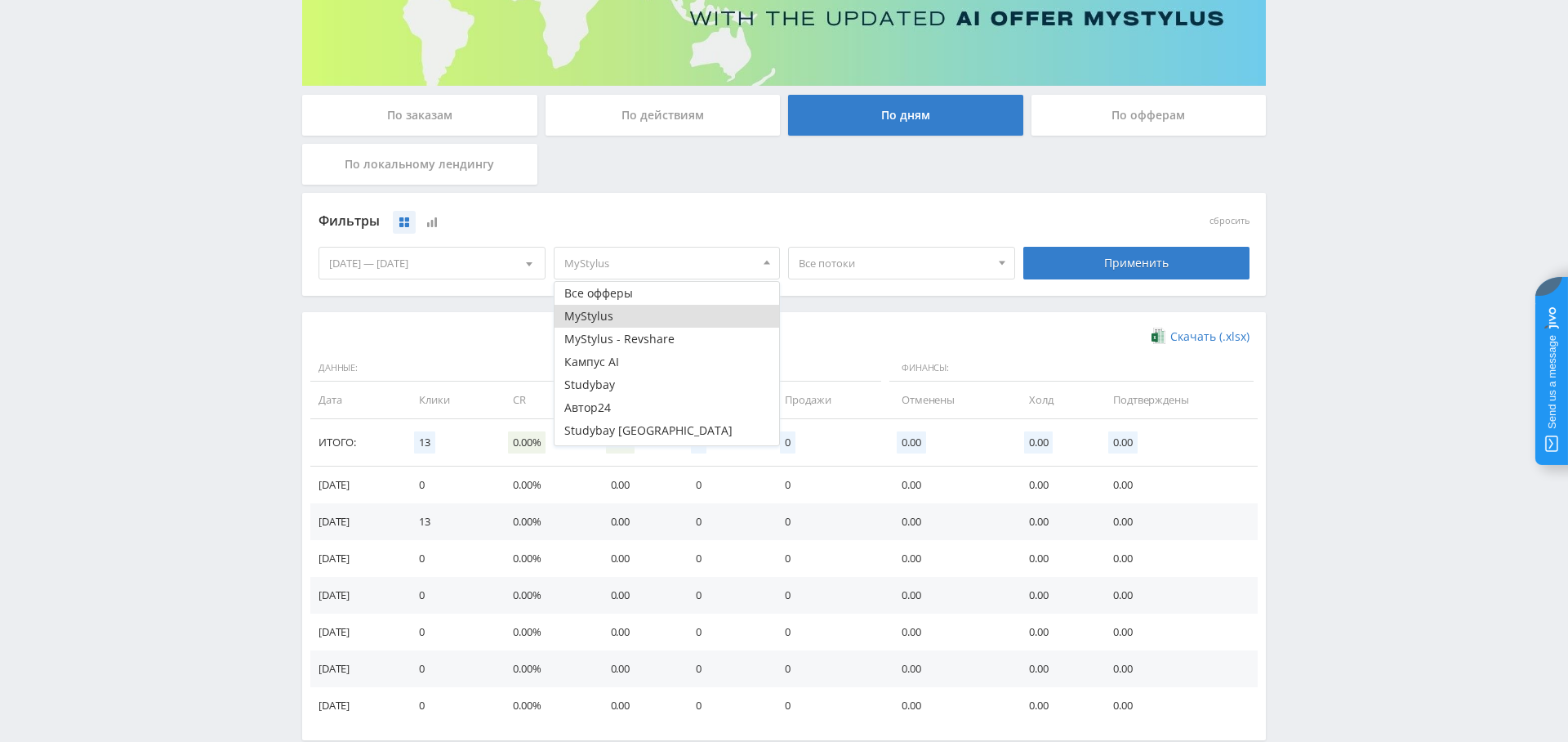
drag, startPoint x: 1061, startPoint y: 328, endPoint x: 1050, endPoint y: 323, distance: 12.1
click at [1059, 328] on div "Скачать (.xlsx)" at bounding box center [784, 336] width 931 height 16
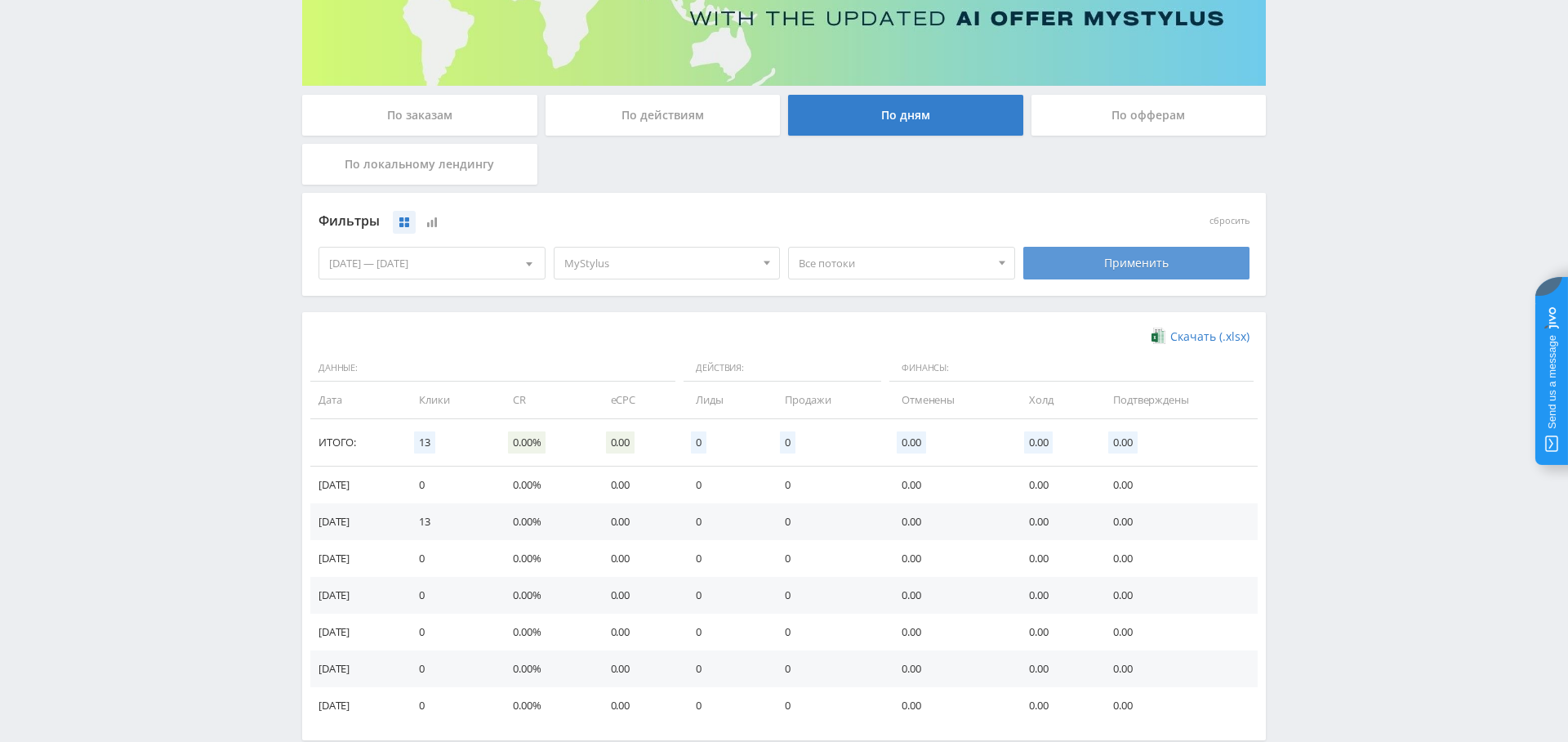
scroll to position [0, 0]
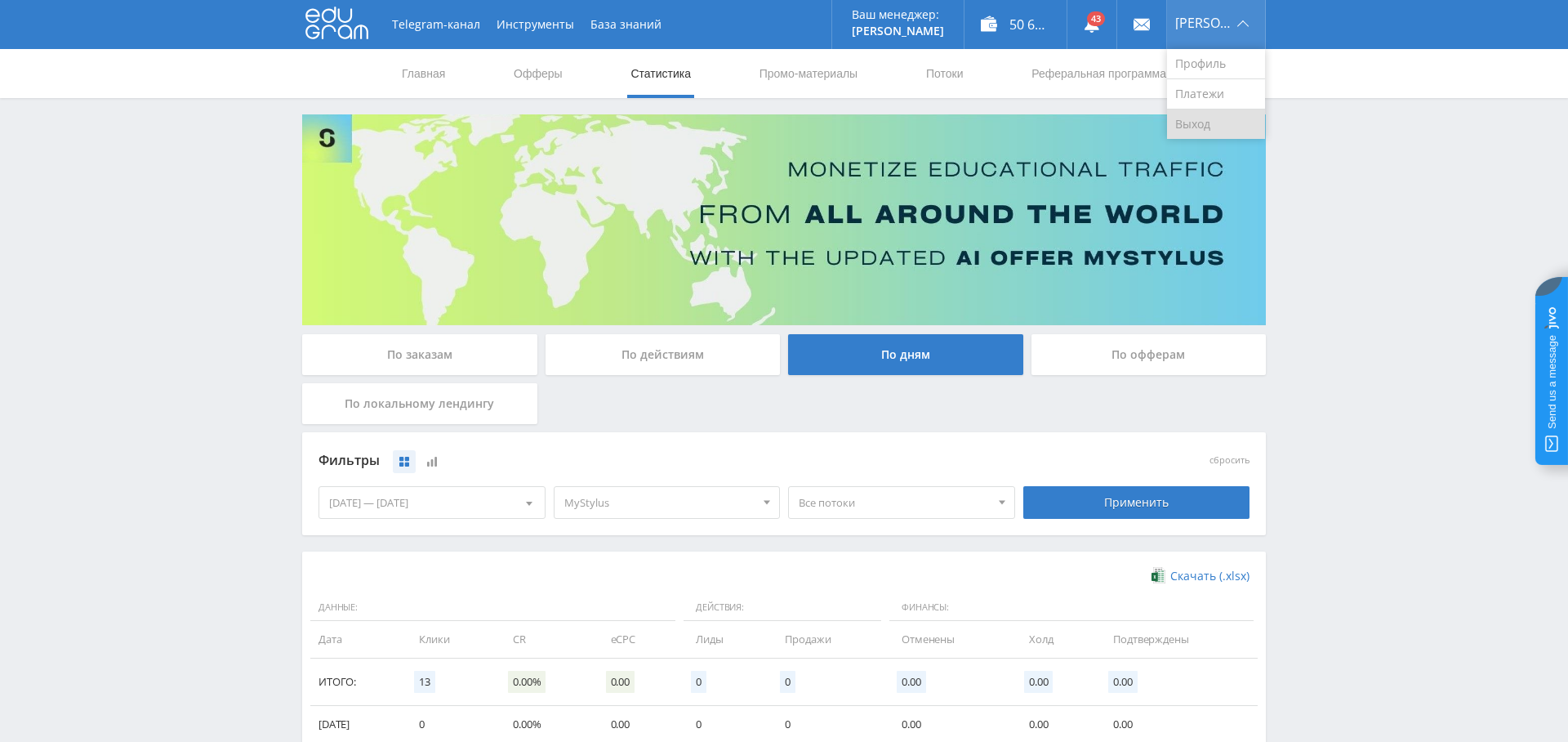
click at [1216, 123] on link "Выход" at bounding box center [1216, 124] width 98 height 30
